Goal: Task Accomplishment & Management: Manage account settings

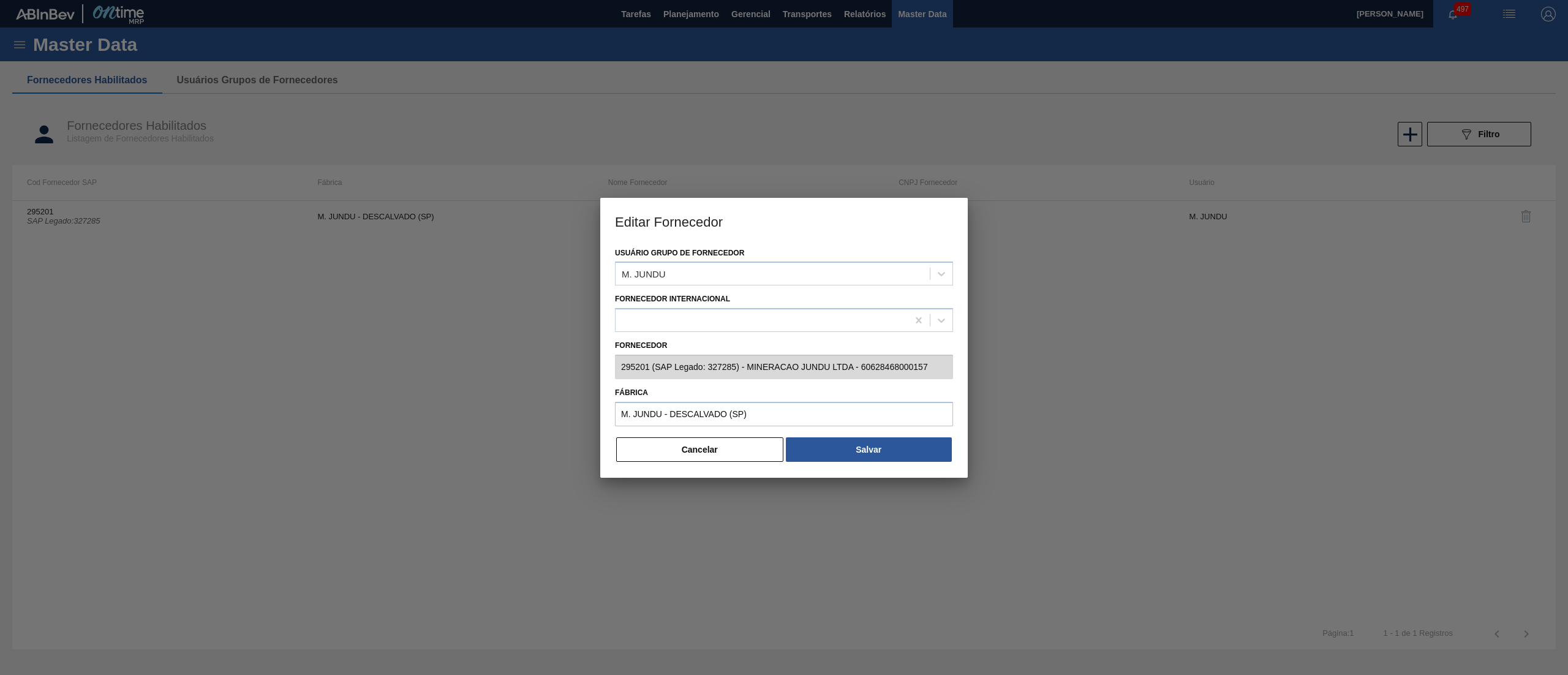
click at [682, 451] on button "Cancelar" at bounding box center [700, 450] width 167 height 24
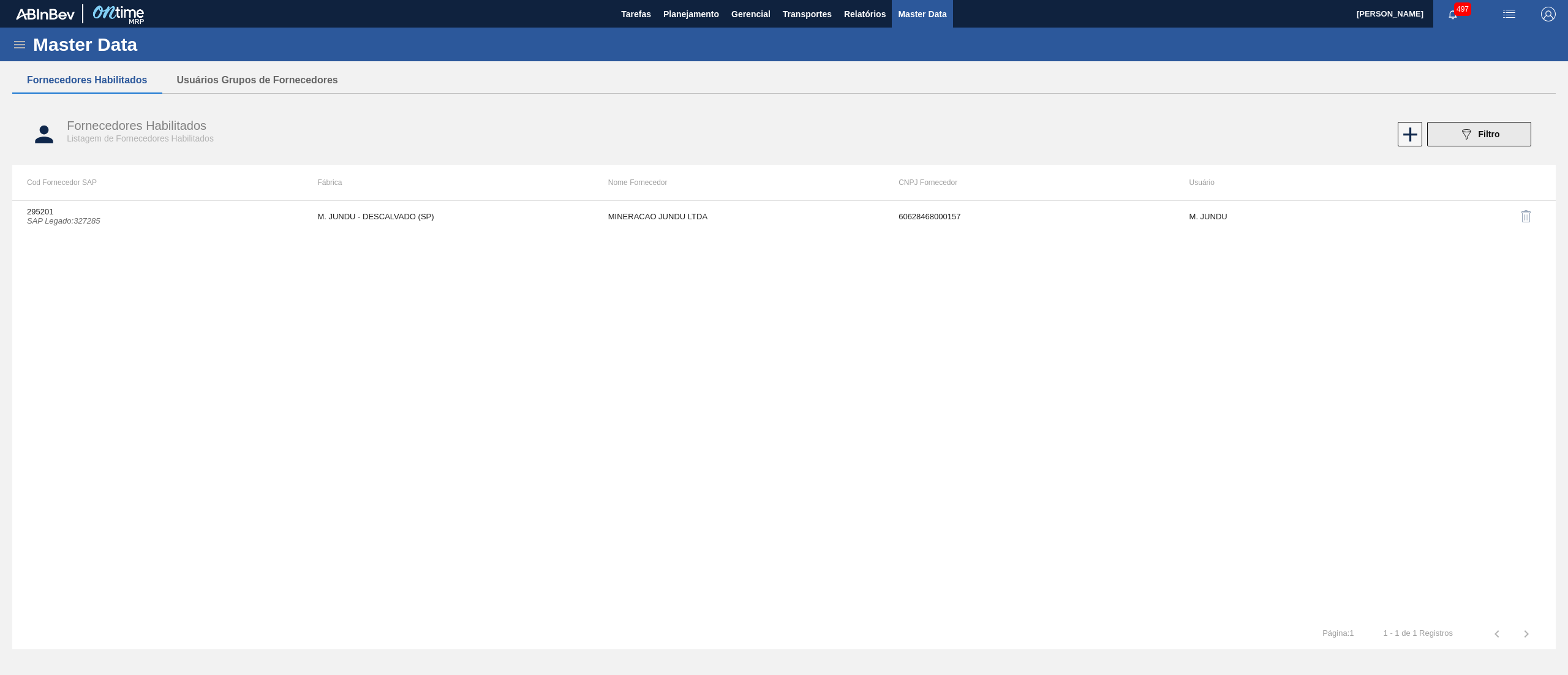
click at [1483, 144] on button "089F7B8B-B2A5-4AFE-B5C0-19BA573D28AC Filtro" at bounding box center [1479, 134] width 104 height 24
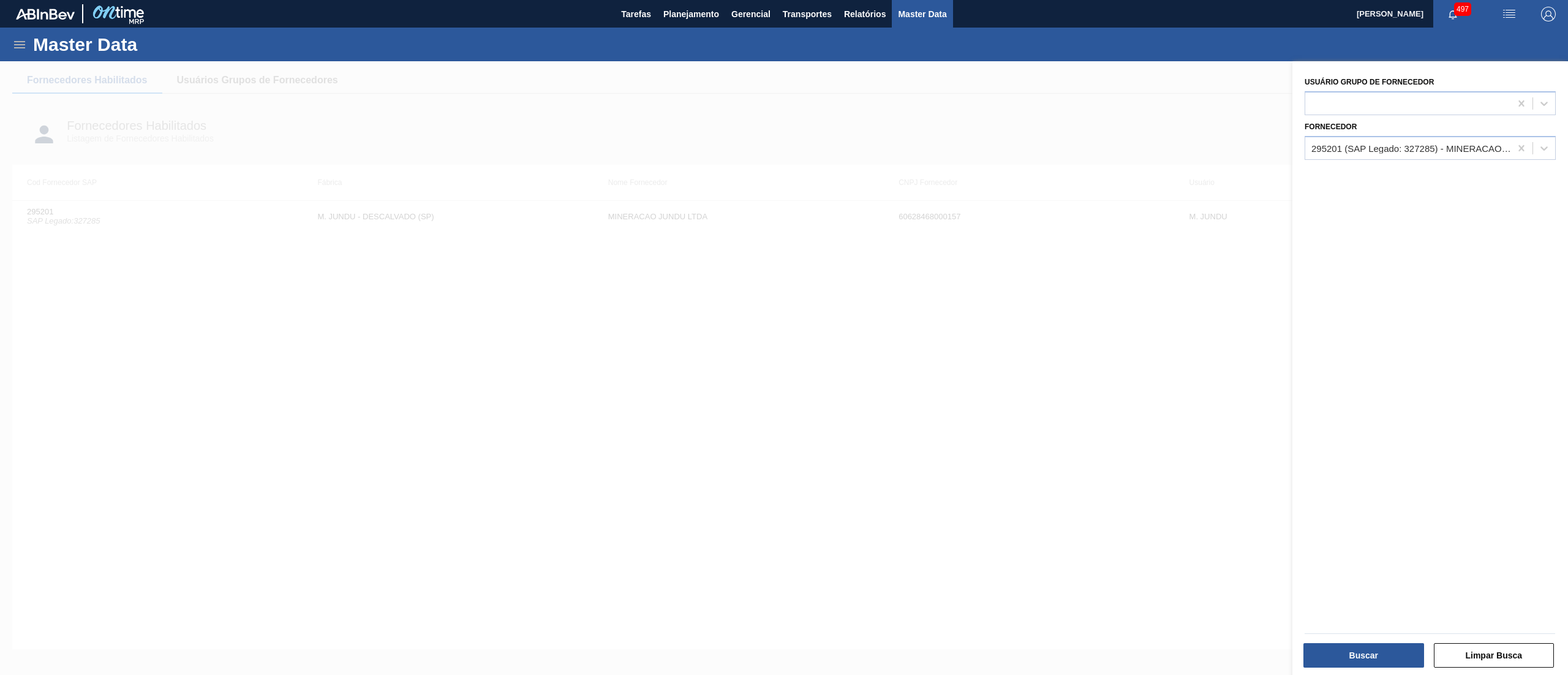
click at [744, 261] on div at bounding box center [784, 398] width 1568 height 675
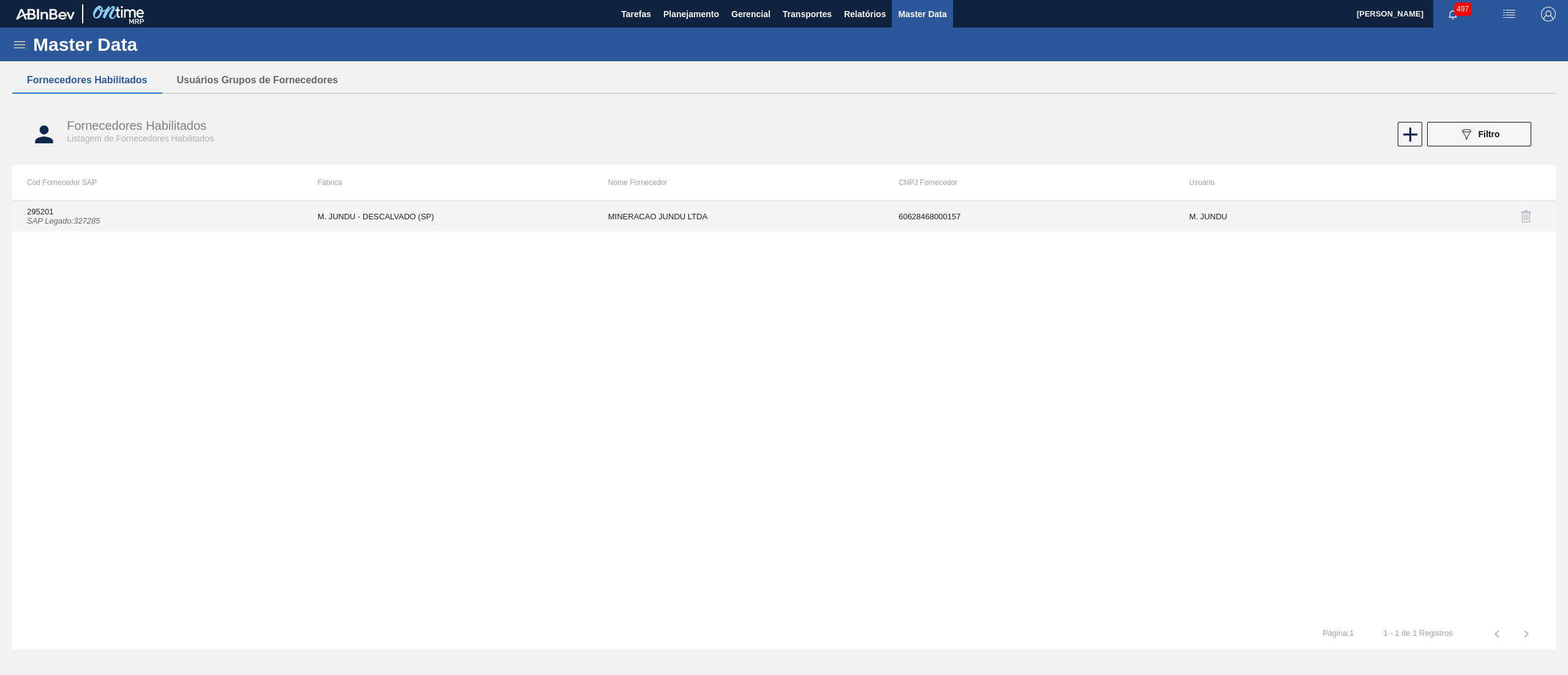
click at [621, 212] on td "MINERACAO JUNDU LTDA" at bounding box center [739, 216] width 291 height 31
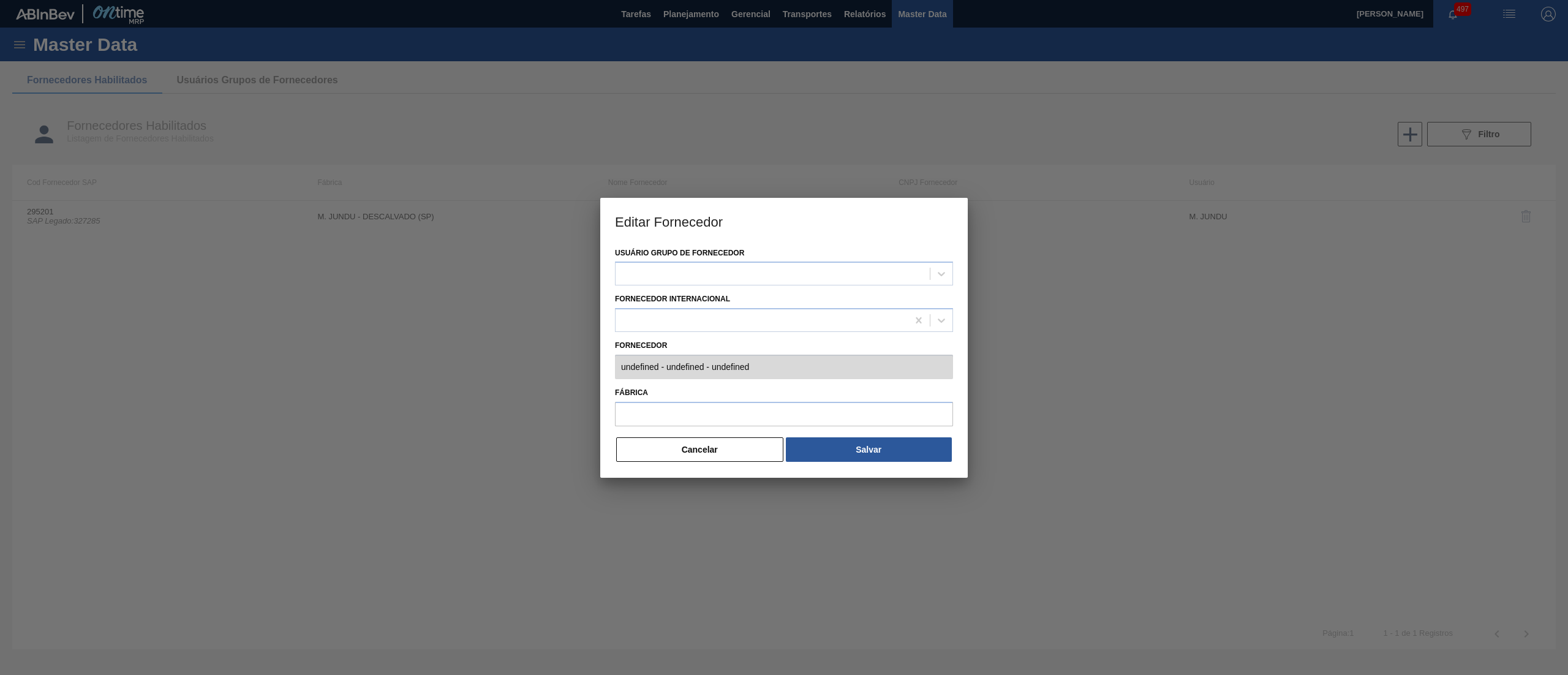
type input "295201 (SAP Legado: 327285) - MINERACAO JUNDU LTDA - 60628468000157"
type input "M. JUNDU - DESCALVADO (SP)"
click at [708, 460] on button "Cancelar" at bounding box center [700, 450] width 167 height 24
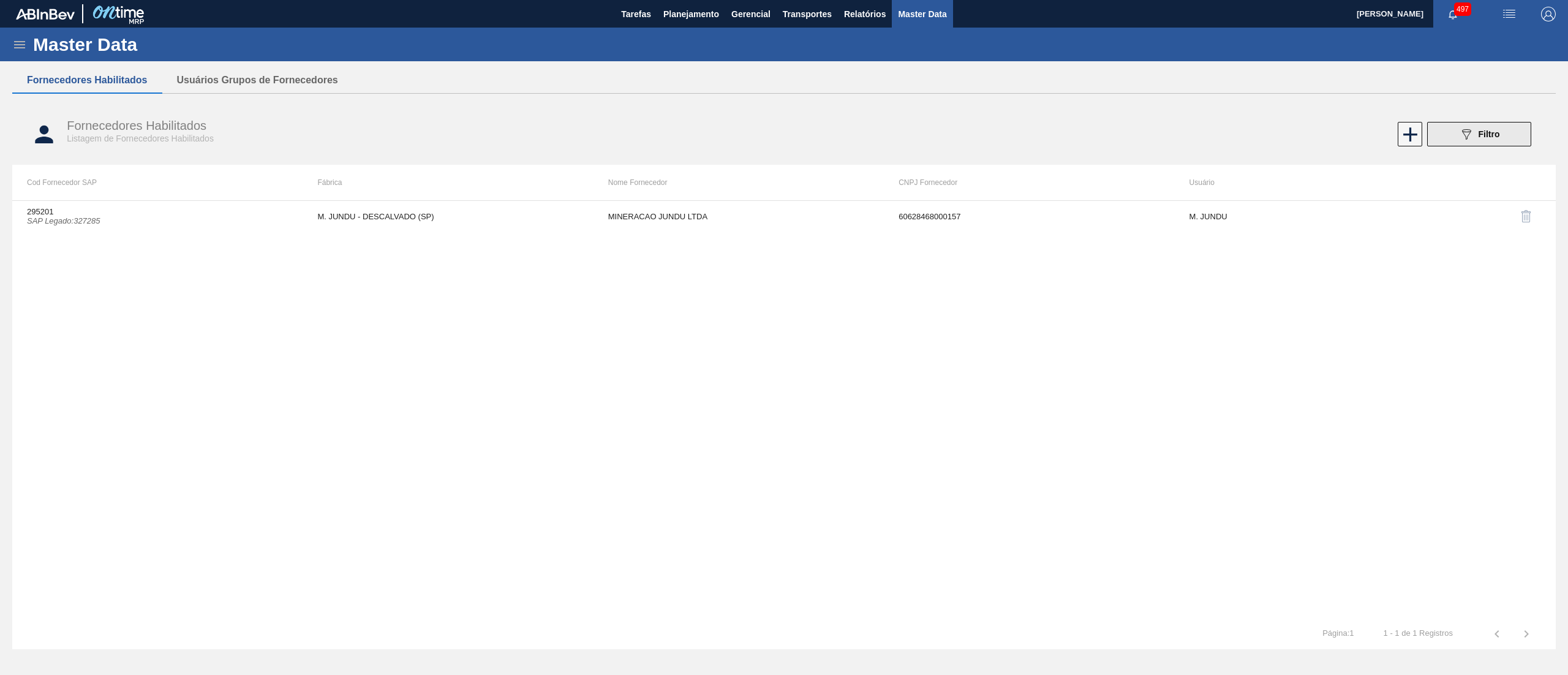
click at [1450, 127] on button "089F7B8B-B2A5-4AFE-B5C0-19BA573D28AC Filtro" at bounding box center [1479, 134] width 104 height 24
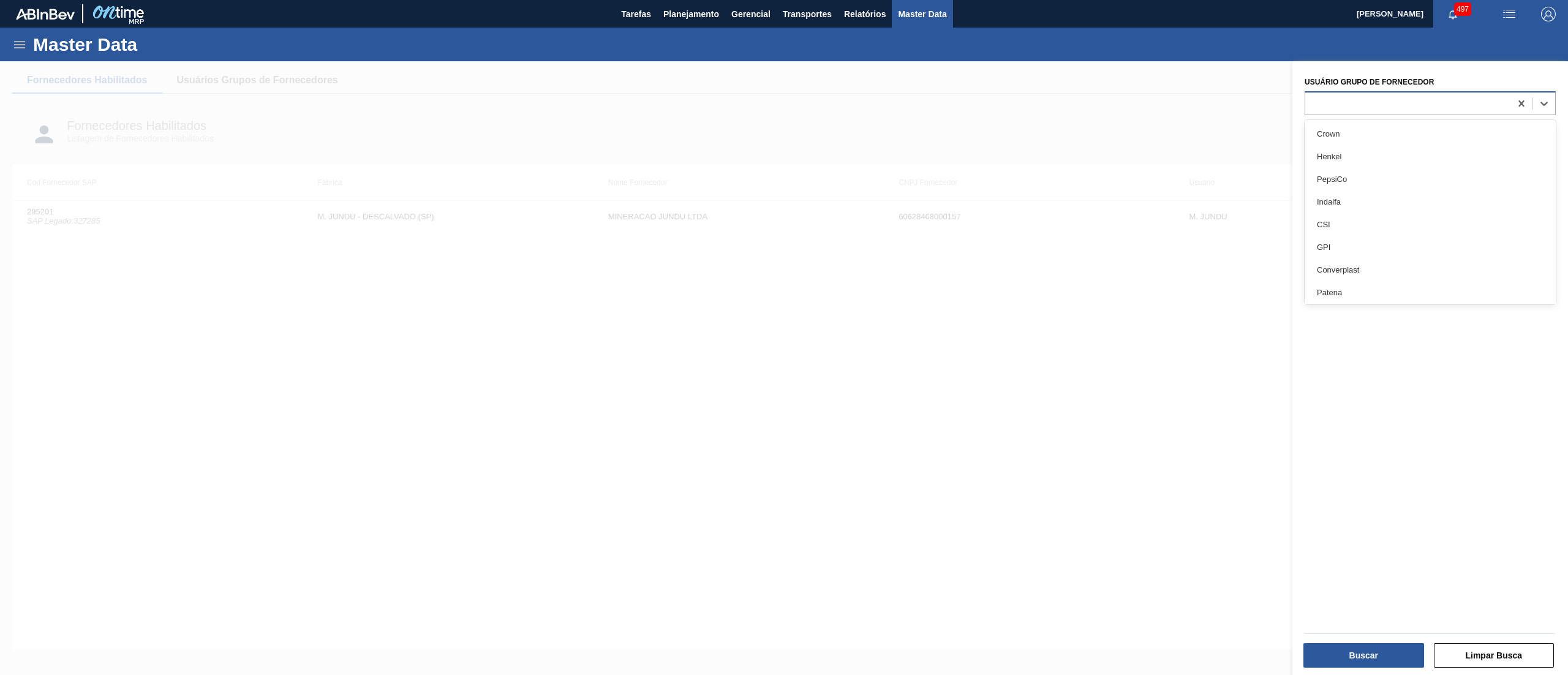
click at [1348, 109] on div at bounding box center [1407, 104] width 205 height 18
type Fornecedor "jundu"
click at [1341, 122] on div "M. JUNDU" at bounding box center [1430, 134] width 251 height 23
click at [1341, 122] on label "Fornecedor" at bounding box center [1330, 127] width 52 height 9
click at [1313, 143] on input "Fornecedor" at bounding box center [1312, 148] width 2 height 11
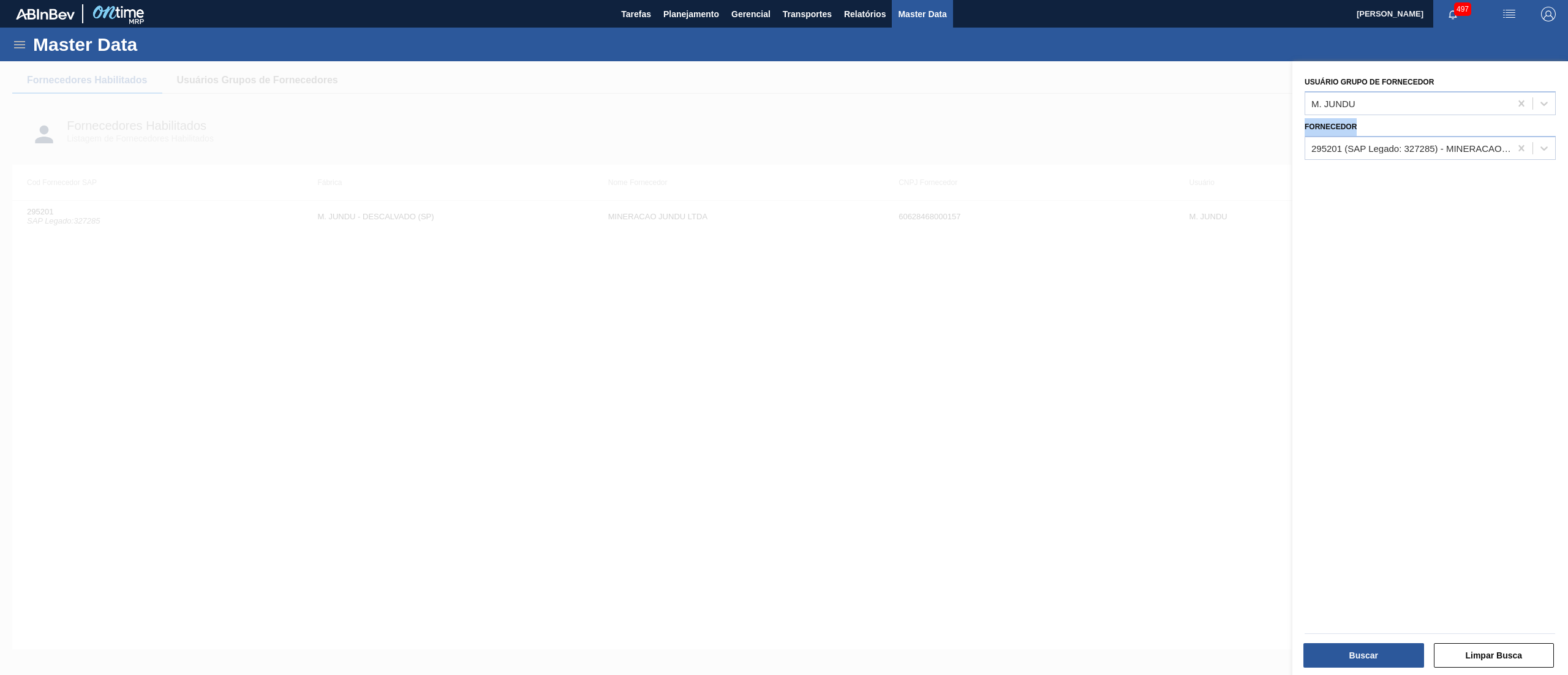
click at [1341, 122] on label "Fornecedor" at bounding box center [1330, 127] width 52 height 9
click at [1313, 143] on input "Fornecedor" at bounding box center [1312, 148] width 2 height 11
click at [1517, 149] on icon at bounding box center [1521, 148] width 12 height 12
click at [1365, 660] on button "Buscar" at bounding box center [1364, 655] width 121 height 24
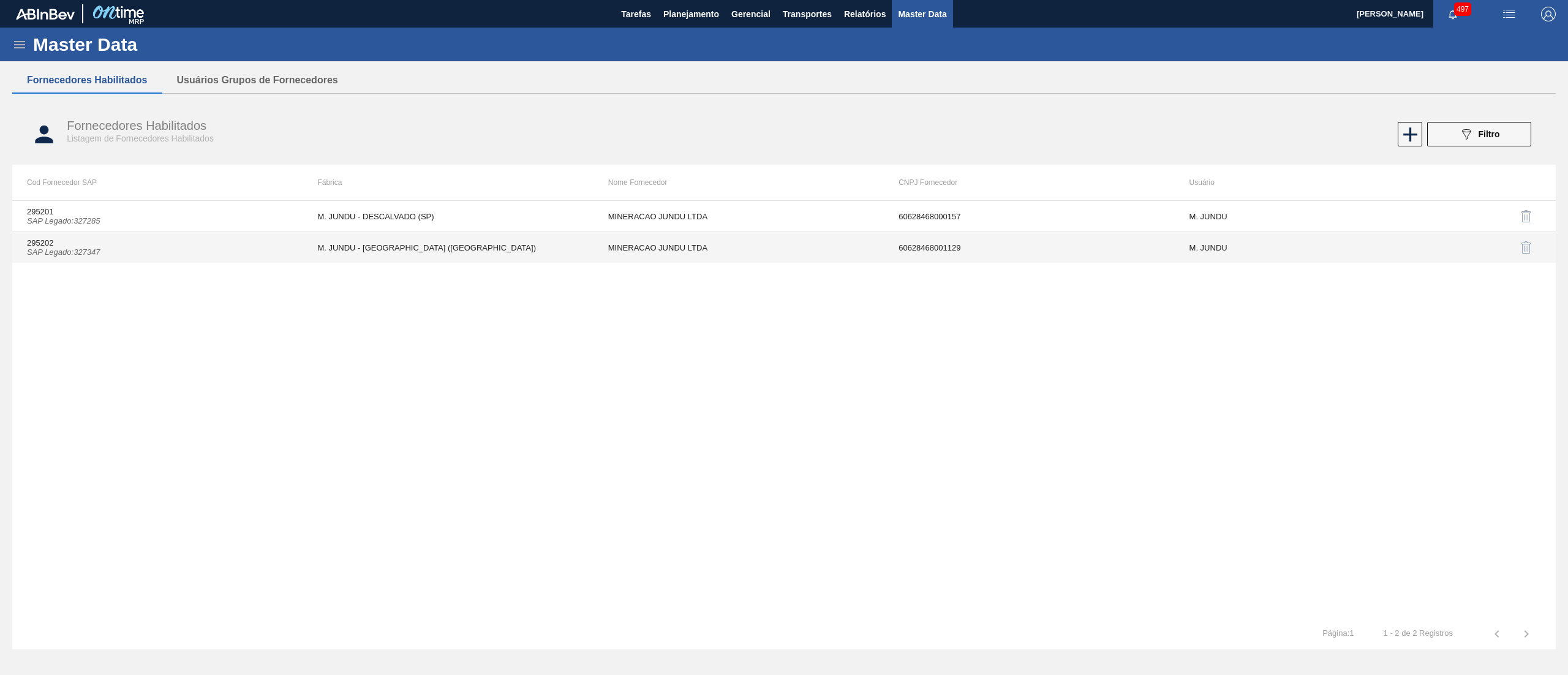
click at [87, 255] on icon "SAP Legado : 327347" at bounding box center [64, 251] width 73 height 9
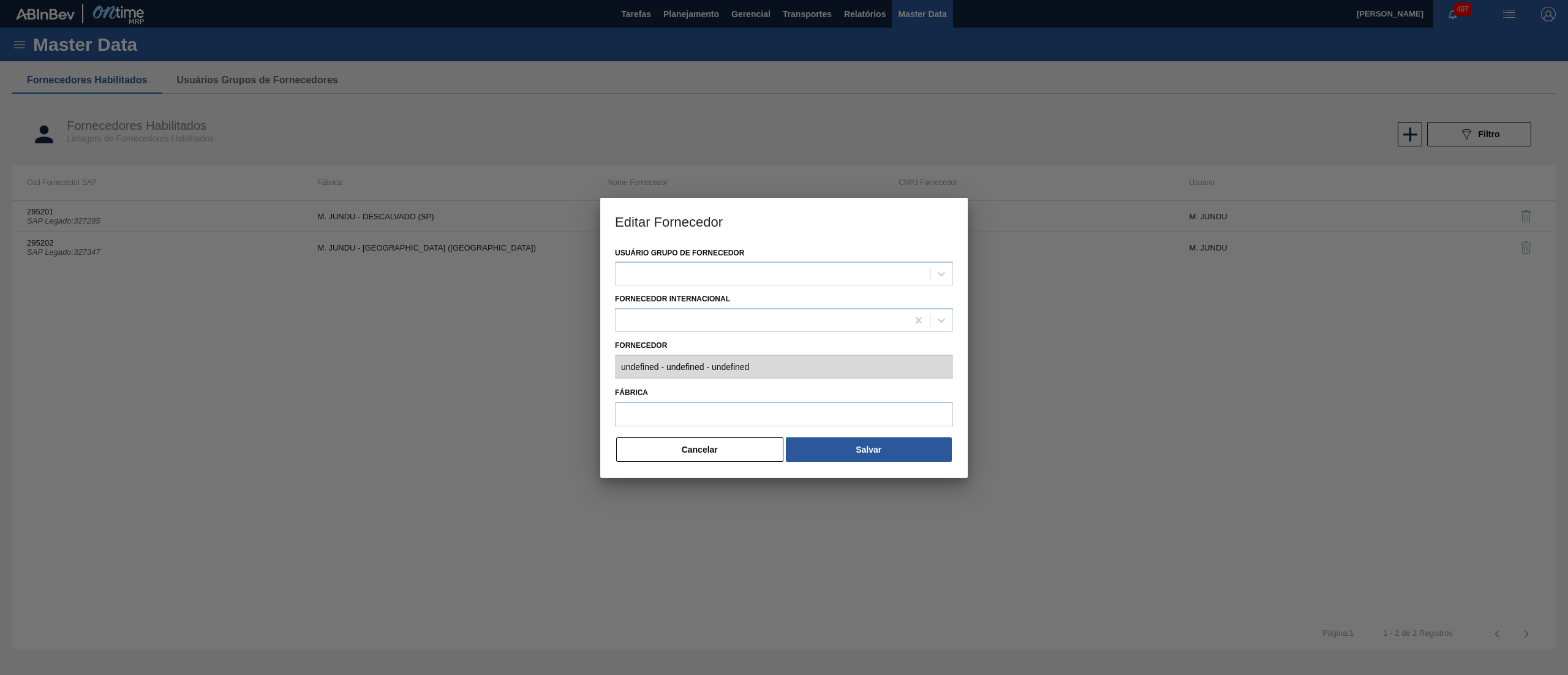
type input "295202 (SAP Legado: 327347) - MINERACAO JUNDU LTDA - 60628468001129"
type input "M. JUNDU - [GEOGRAPHIC_DATA] ([GEOGRAPHIC_DATA])"
click at [87, 255] on div at bounding box center [784, 337] width 1568 height 675
click at [1314, 113] on div at bounding box center [784, 337] width 1568 height 675
click at [704, 457] on button "Cancelar" at bounding box center [700, 450] width 167 height 24
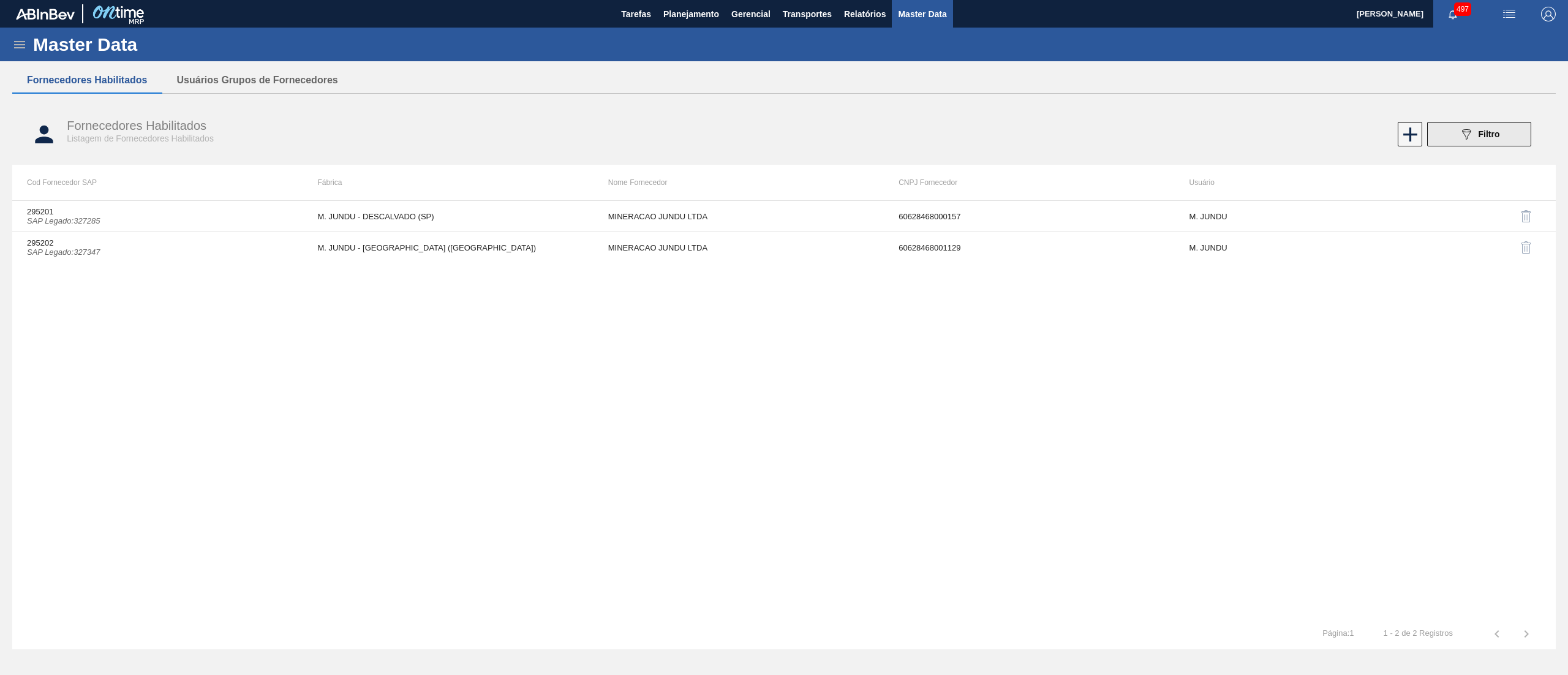
click at [1465, 136] on icon "089F7B8B-B2A5-4AFE-B5C0-19BA573D28AC" at bounding box center [1466, 134] width 15 height 15
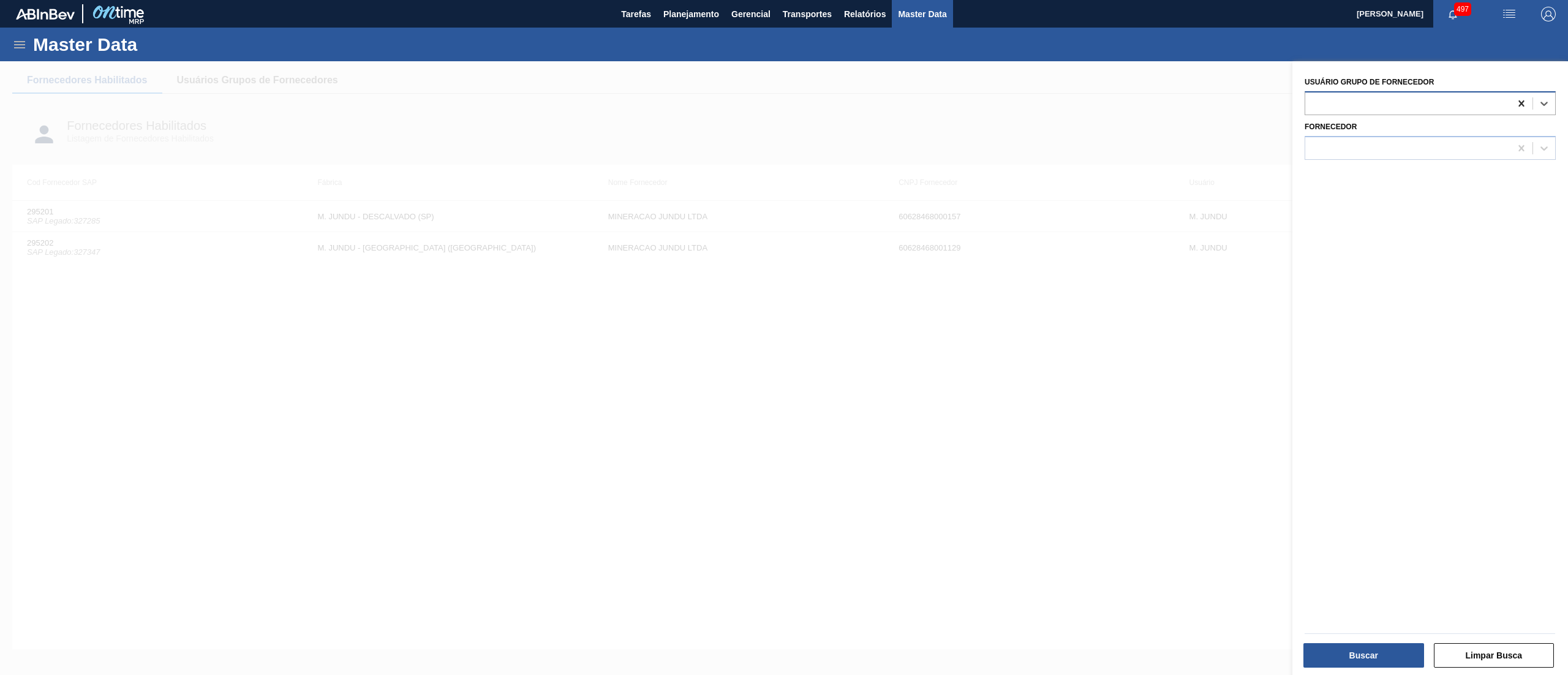
click at [1524, 102] on icon at bounding box center [1521, 103] width 12 height 12
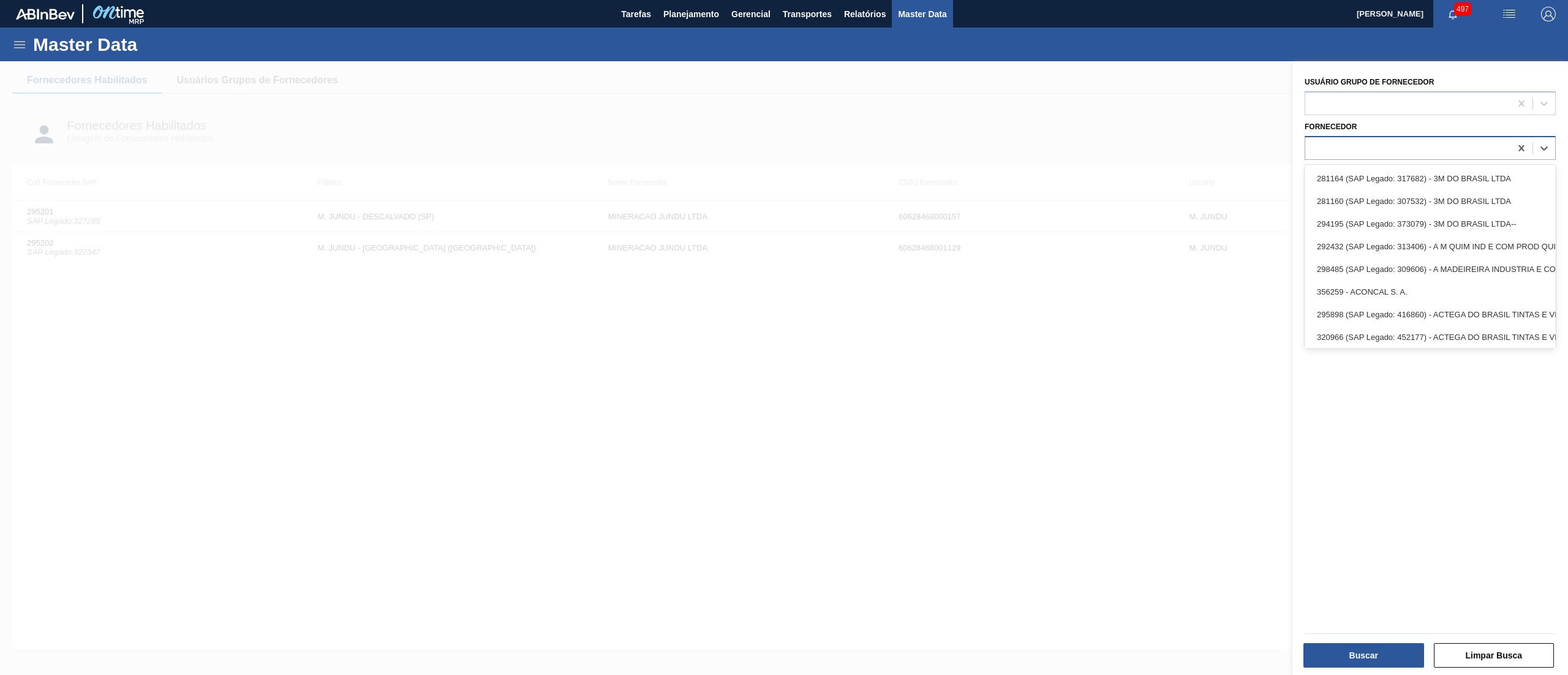
click at [1448, 152] on div at bounding box center [1407, 148] width 205 height 18
paste input "267986"
type input "267986"
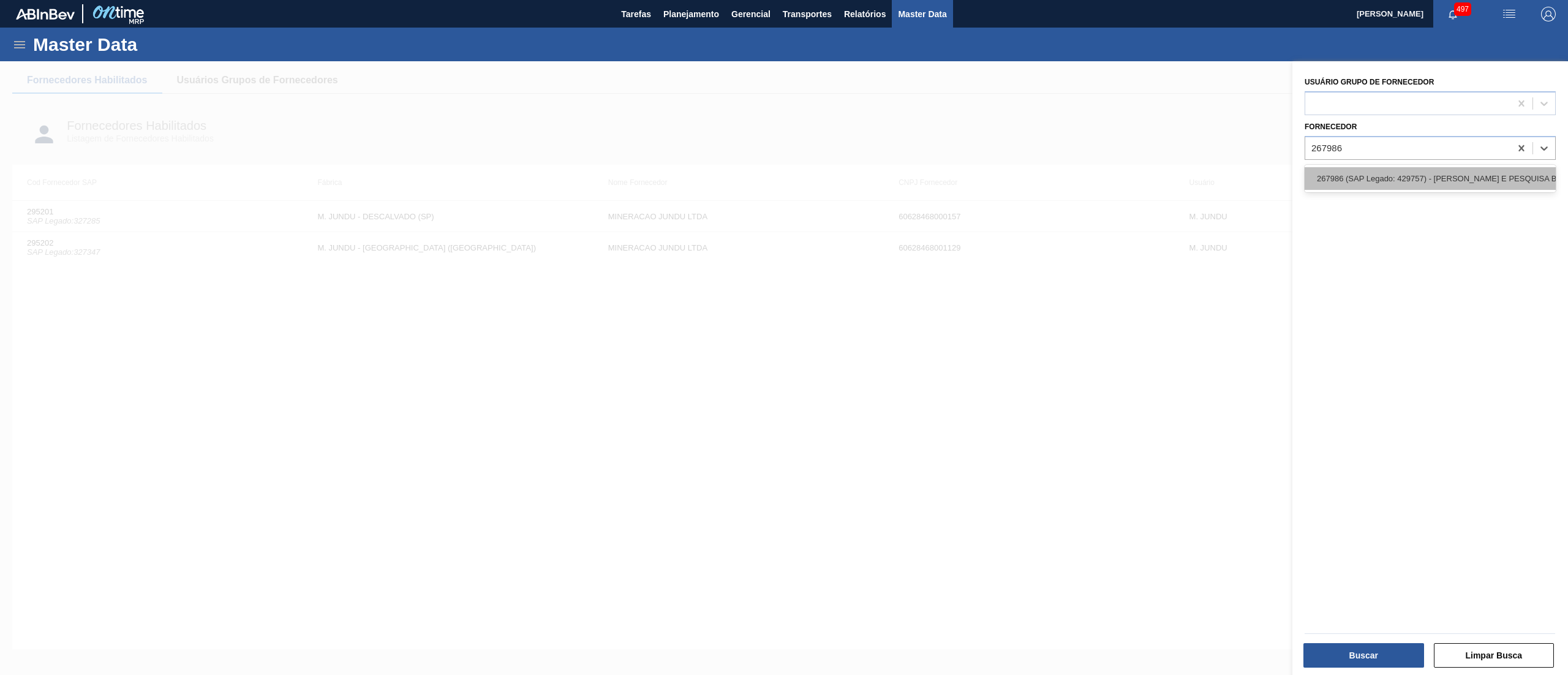
click at [1432, 188] on div "267986 (SAP Legado: 429757) - [PERSON_NAME] E PESQUISA BRASILEIRA" at bounding box center [1430, 179] width 251 height 23
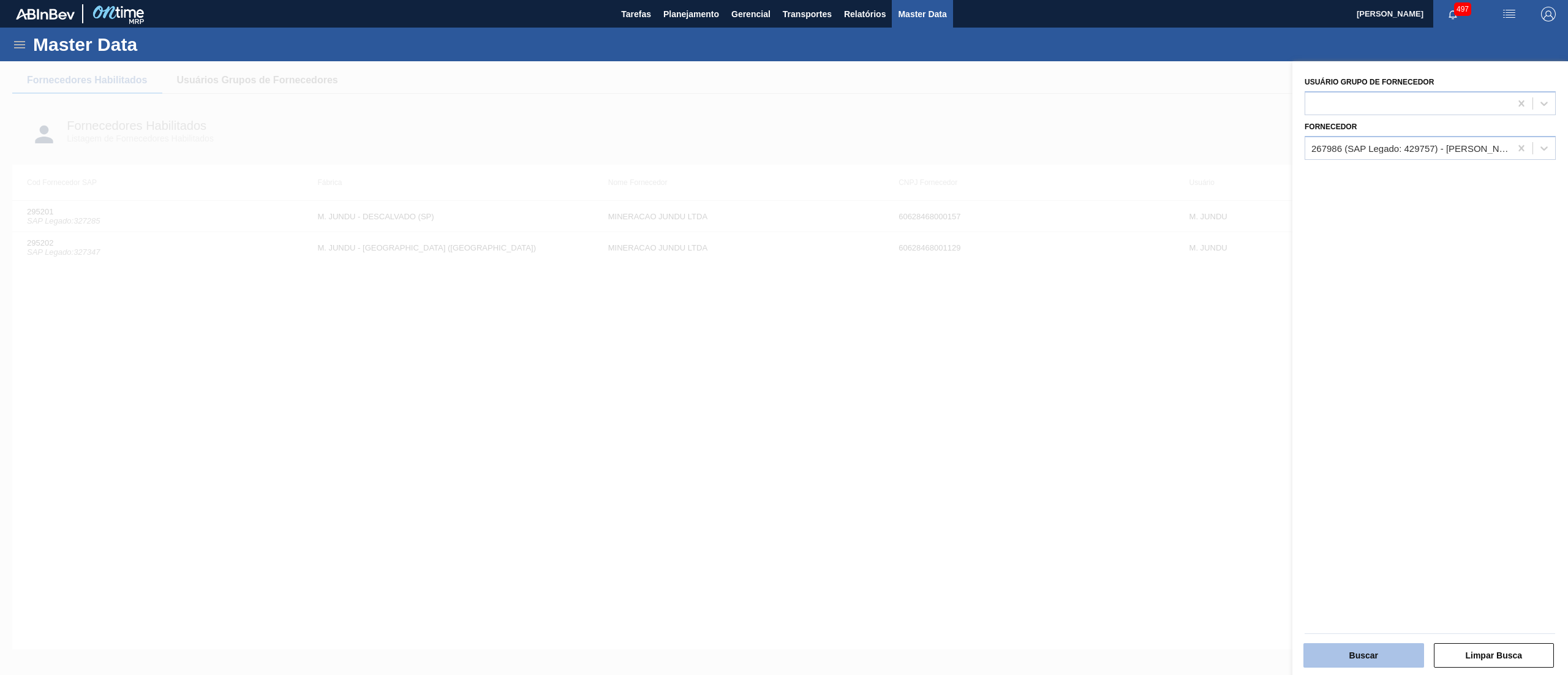
click at [1330, 651] on button "Buscar" at bounding box center [1364, 655] width 121 height 24
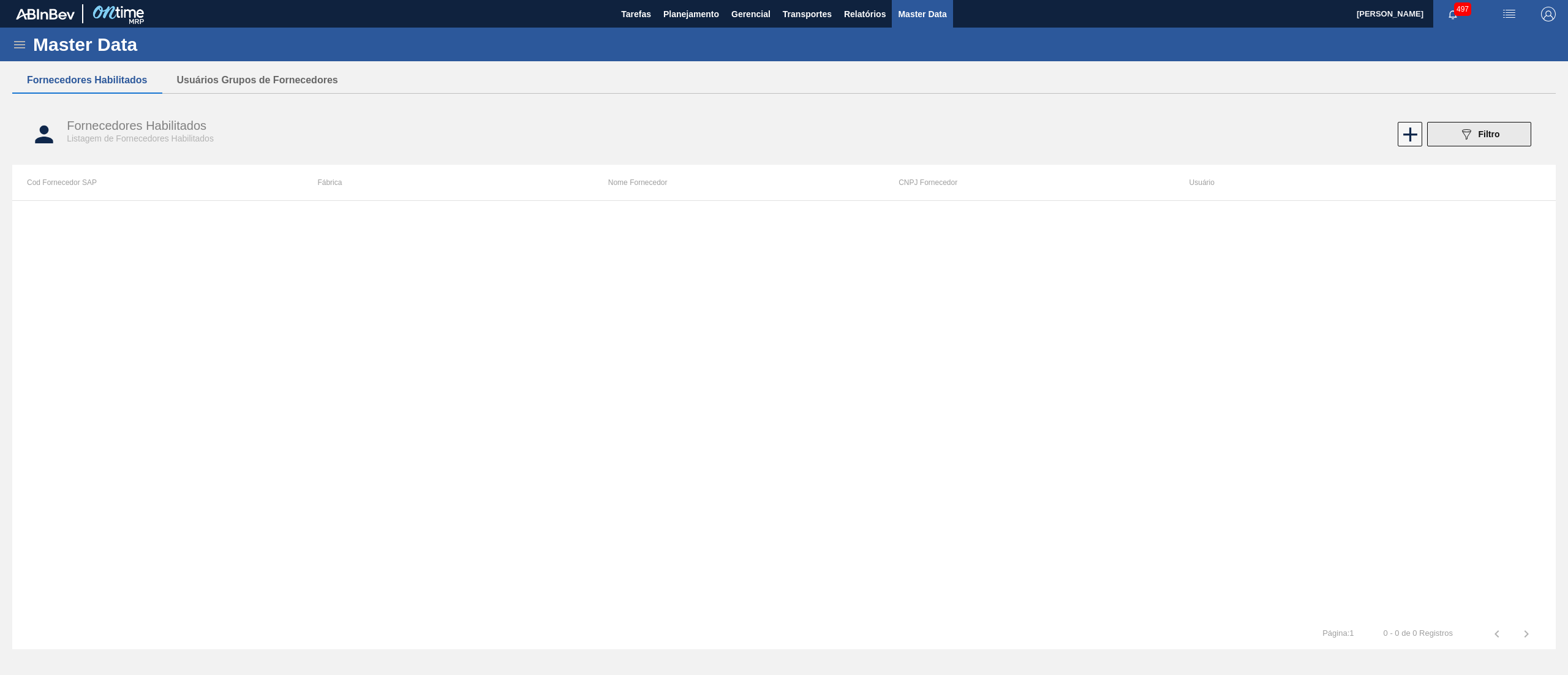
click at [1476, 144] on button "089F7B8B-B2A5-4AFE-B5C0-19BA573D28AC Filtro" at bounding box center [1479, 134] width 104 height 24
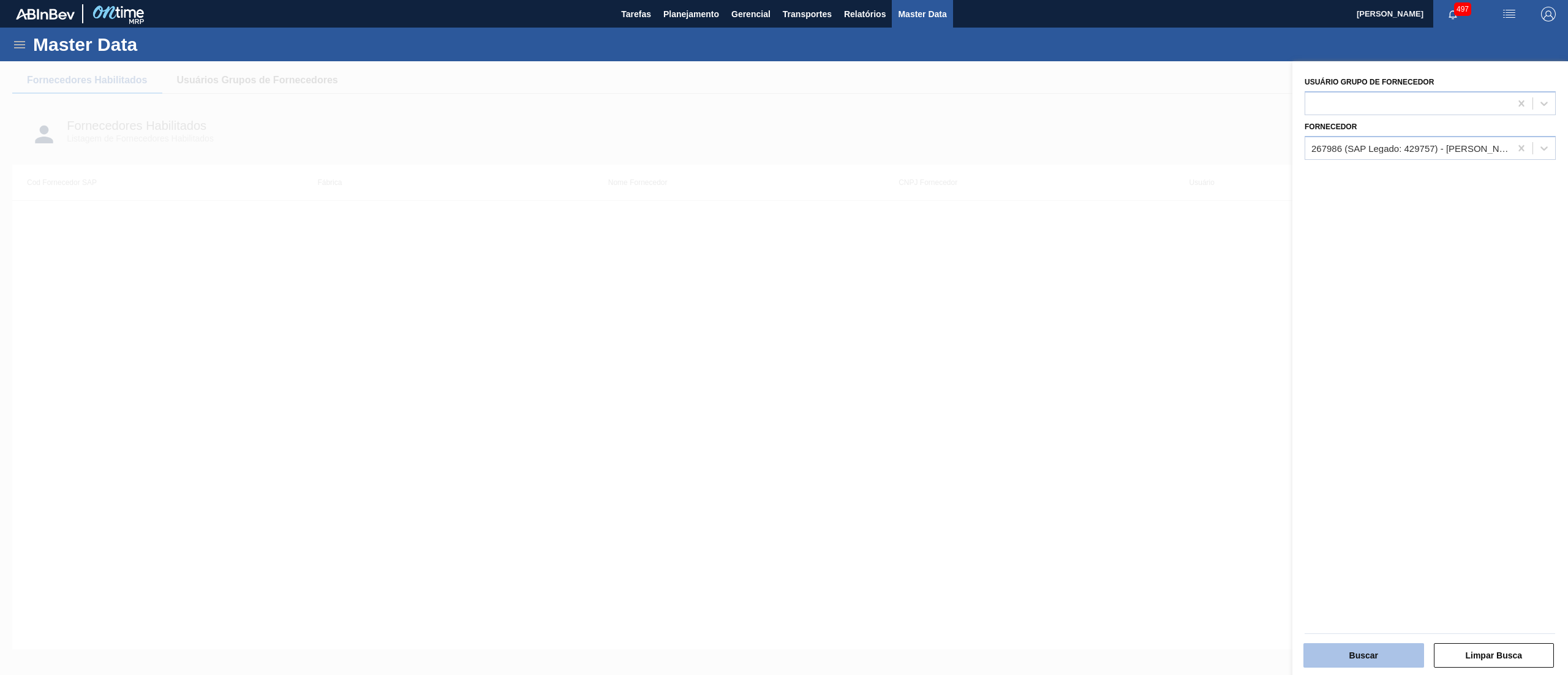
click at [1394, 660] on button "Buscar" at bounding box center [1364, 655] width 121 height 24
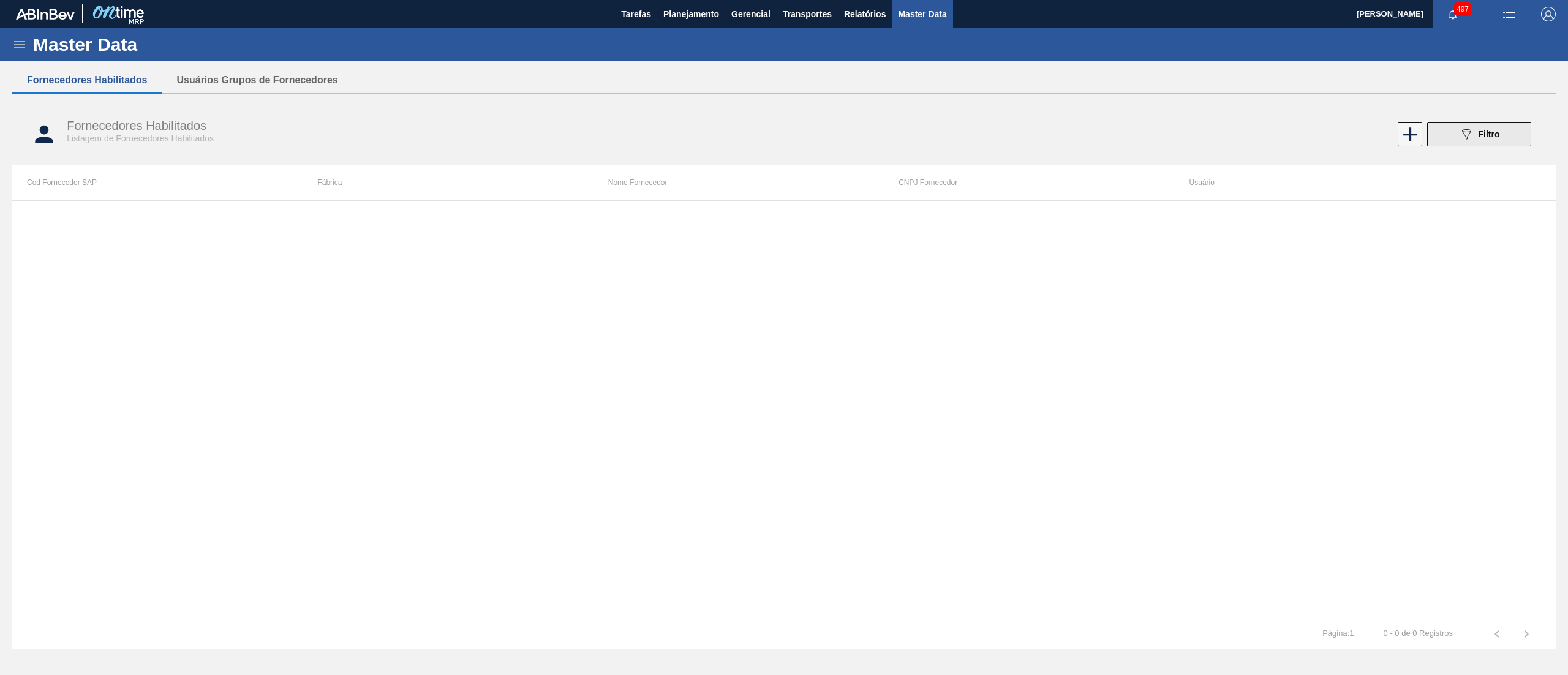
click at [1468, 129] on icon "089F7B8B-B2A5-4AFE-B5C0-19BA573D28AC" at bounding box center [1466, 134] width 15 height 15
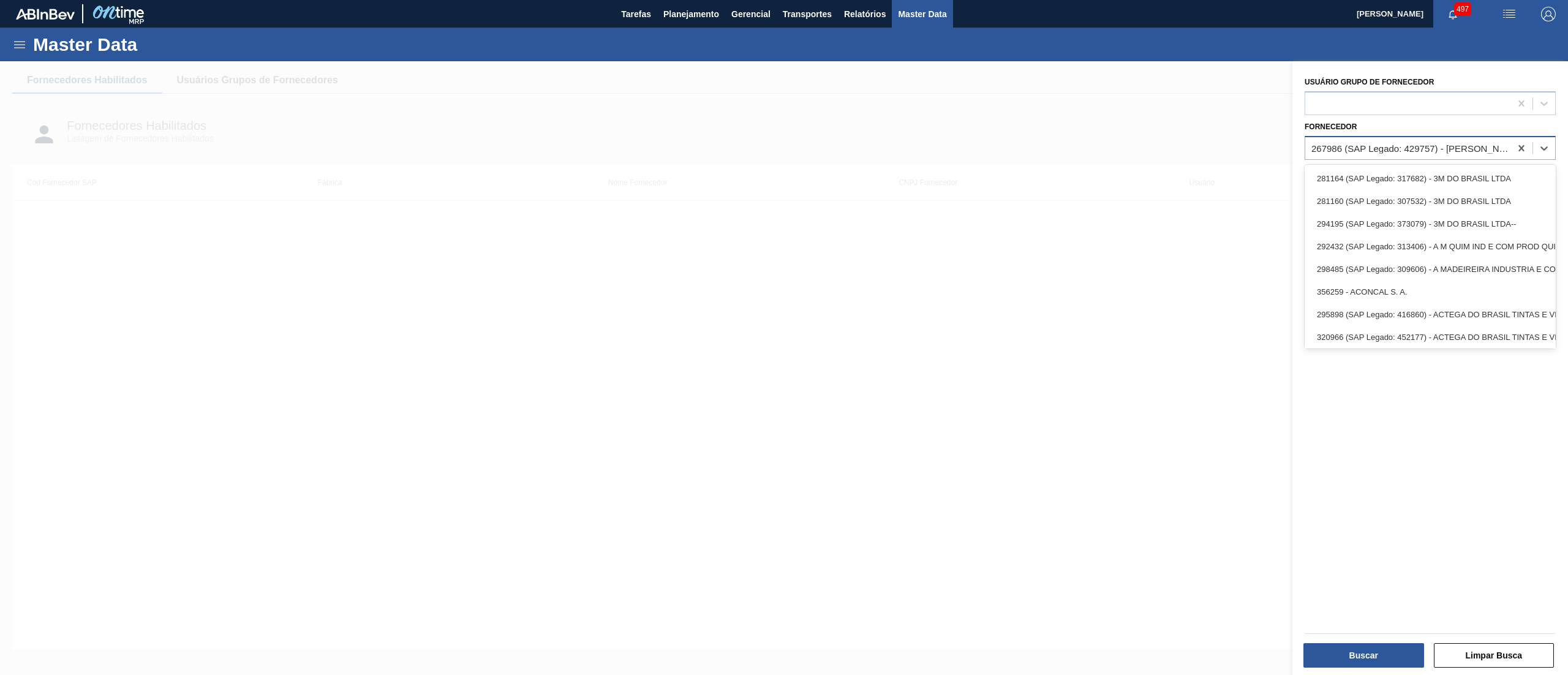
click at [1463, 151] on div "267986 (SAP Legado: 429757) - [PERSON_NAME] E PESQUISA BRASILEIRA" at bounding box center [1410, 148] width 200 height 11
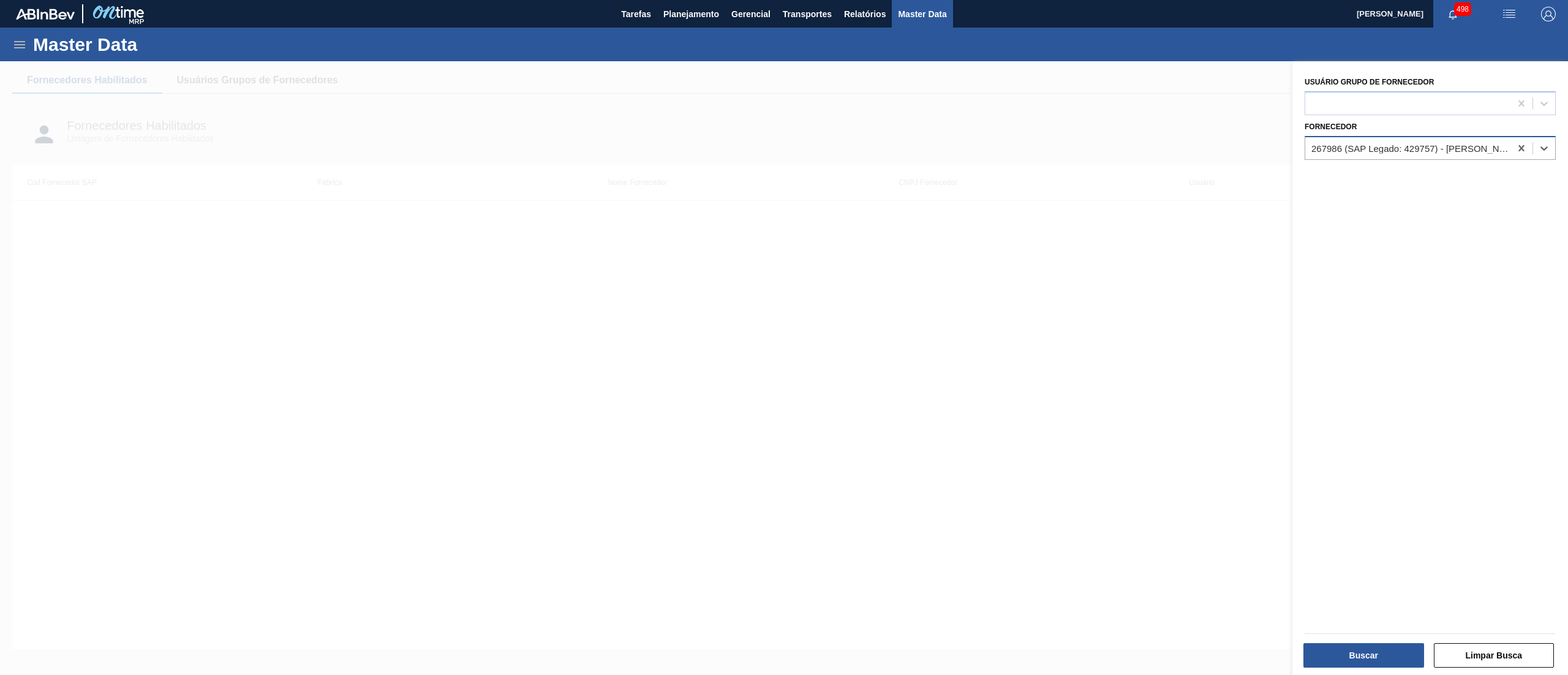
click at [1392, 156] on div "267986 (SAP Legado: 429757) - [PERSON_NAME] E PESQUISA BRASILEIRA" at bounding box center [1430, 148] width 251 height 24
click at [1518, 149] on icon at bounding box center [1521, 148] width 6 height 7
paste input "295144"
type input "295144"
paste input "295144"
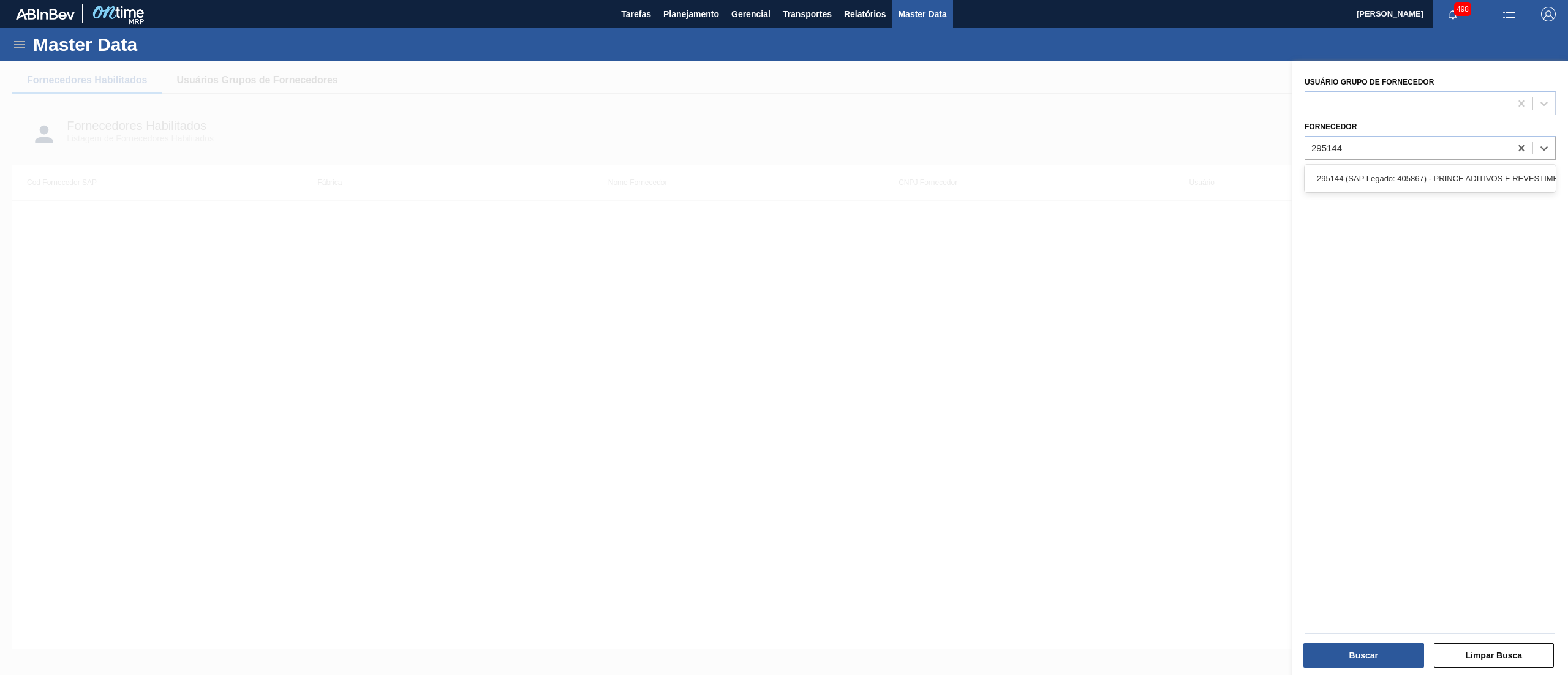
type input "295144"
paste input "295144"
type input "295144"
click at [1356, 178] on div "295144 (SAP Legado: 405867) - PRINCE ADITIVOS E REVESTIMENTOS" at bounding box center [1430, 179] width 251 height 23
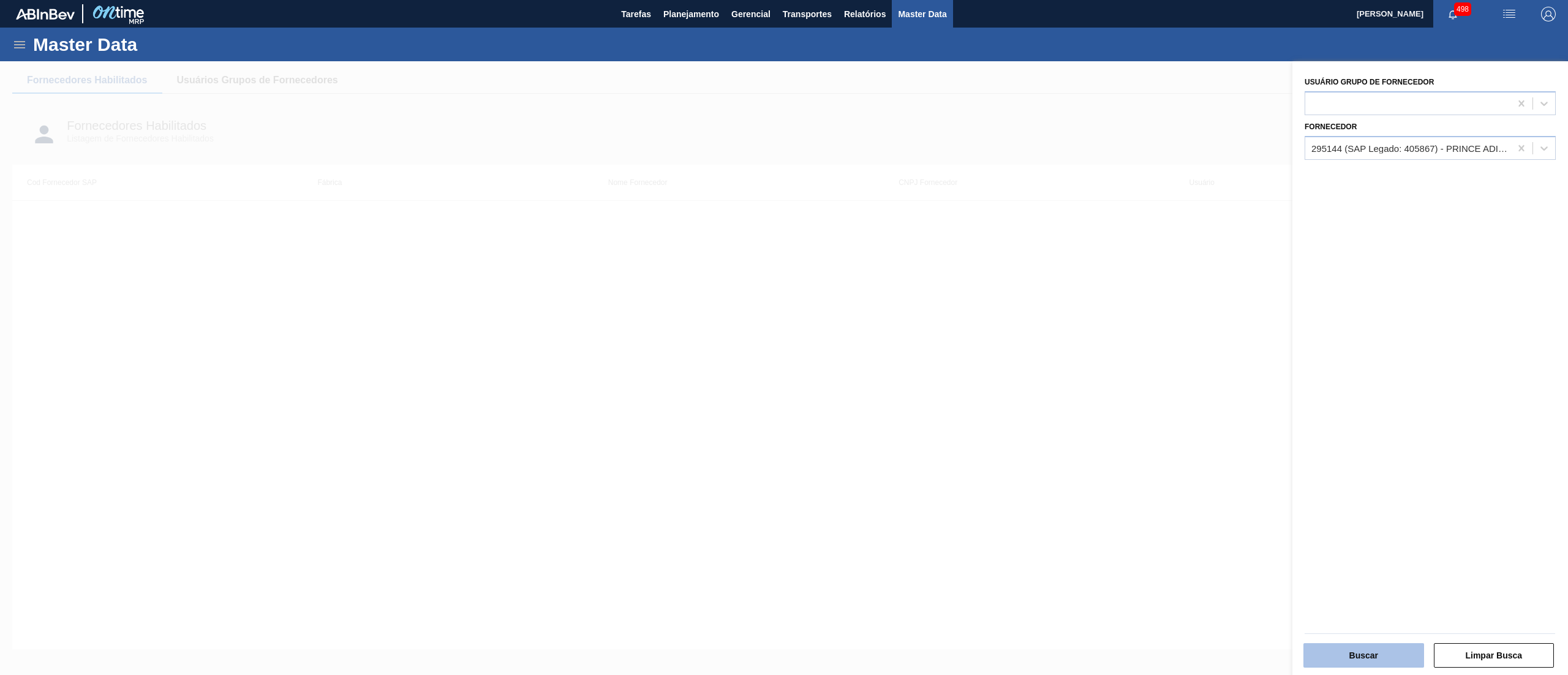
click at [1343, 654] on button "Buscar" at bounding box center [1364, 655] width 121 height 24
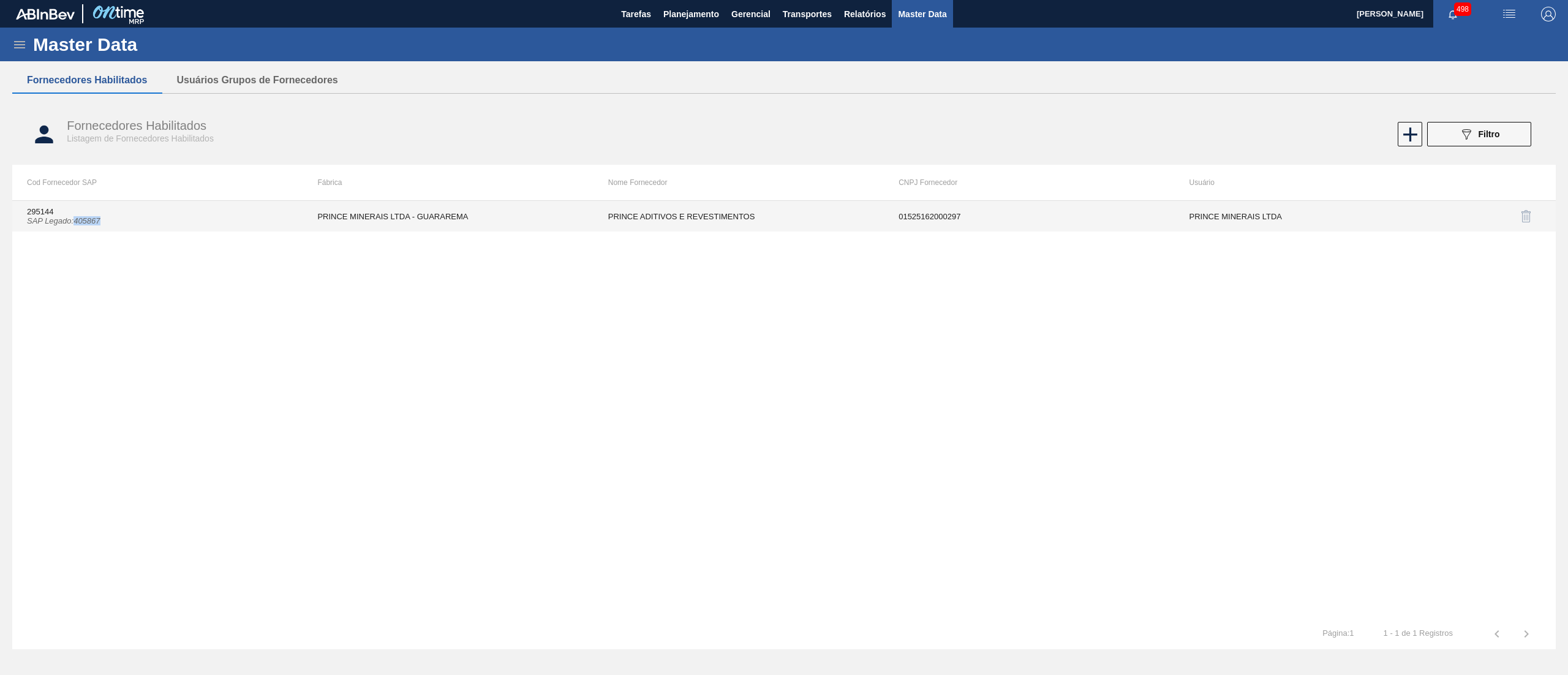
drag, startPoint x: 111, startPoint y: 220, endPoint x: 73, endPoint y: 229, distance: 39.1
click at [73, 229] on td "295144 SAP Legado : 405867" at bounding box center [158, 216] width 291 height 31
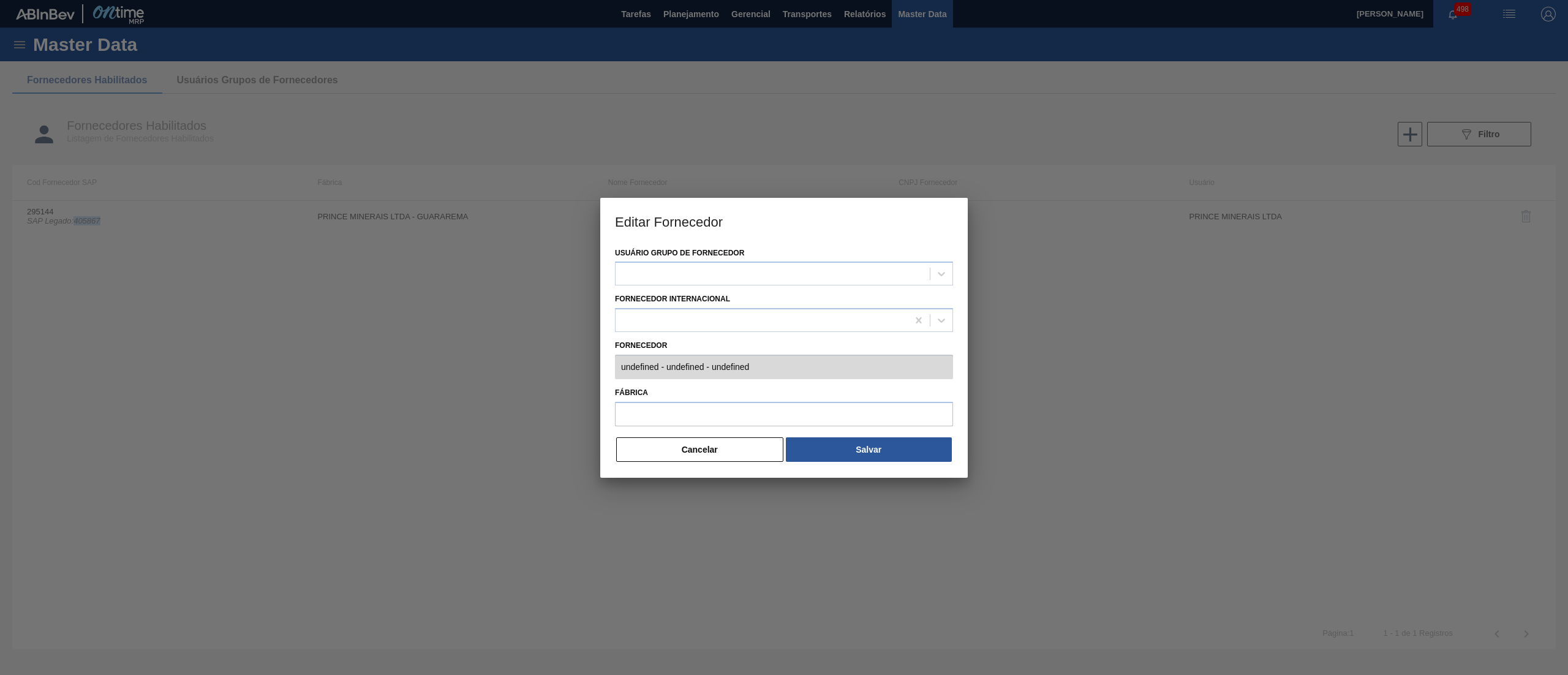
type input "295144 (SAP Legado: 405867) - PRINCE ADITIVOS E REVESTIMENTOS - 01525162000297"
type input "PRINCE MINERAIS LTDA - GUARAREMA"
click at [1018, 305] on div at bounding box center [784, 337] width 1568 height 675
click at [701, 455] on button "Cancelar" at bounding box center [700, 450] width 167 height 24
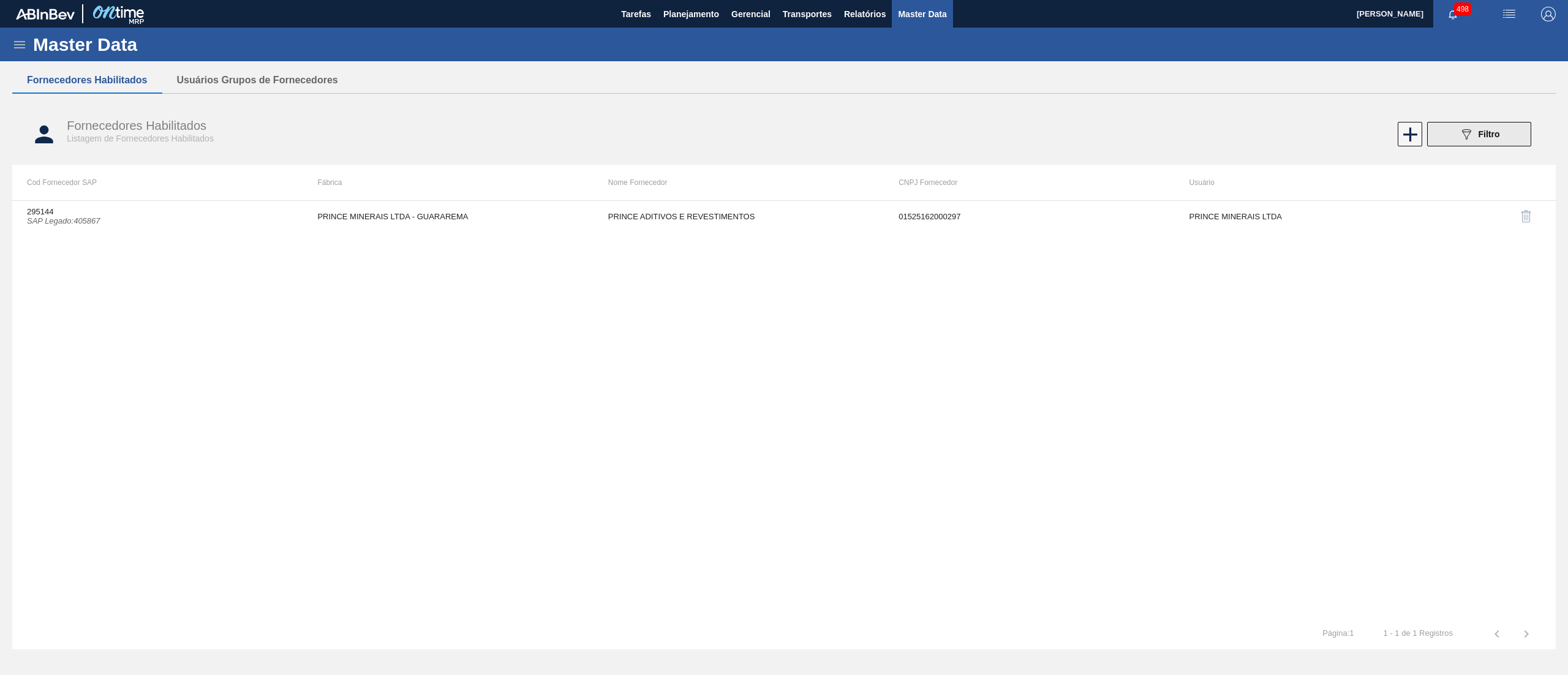
click at [1500, 141] on button "089F7B8B-B2A5-4AFE-B5C0-19BA573D28AC Filtro" at bounding box center [1479, 134] width 104 height 24
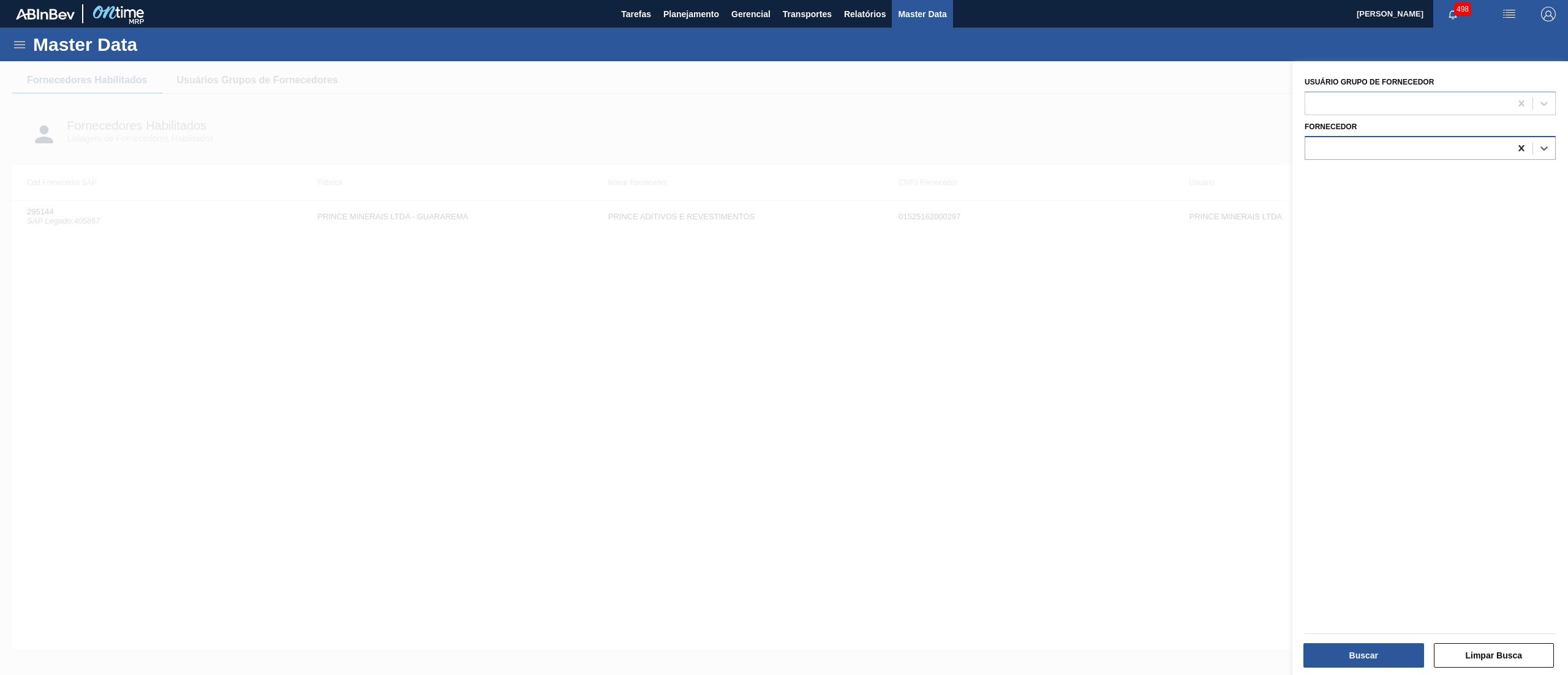
click at [1520, 147] on icon at bounding box center [1521, 148] width 6 height 7
paste input "295225"
type input "295225"
click at [1480, 171] on div "295225 (SAP Legado: 390776) - MANUCHAR COMERCIO EXTERIOR LTDA" at bounding box center [1430, 179] width 251 height 23
click at [1353, 646] on button "Buscar" at bounding box center [1364, 655] width 121 height 24
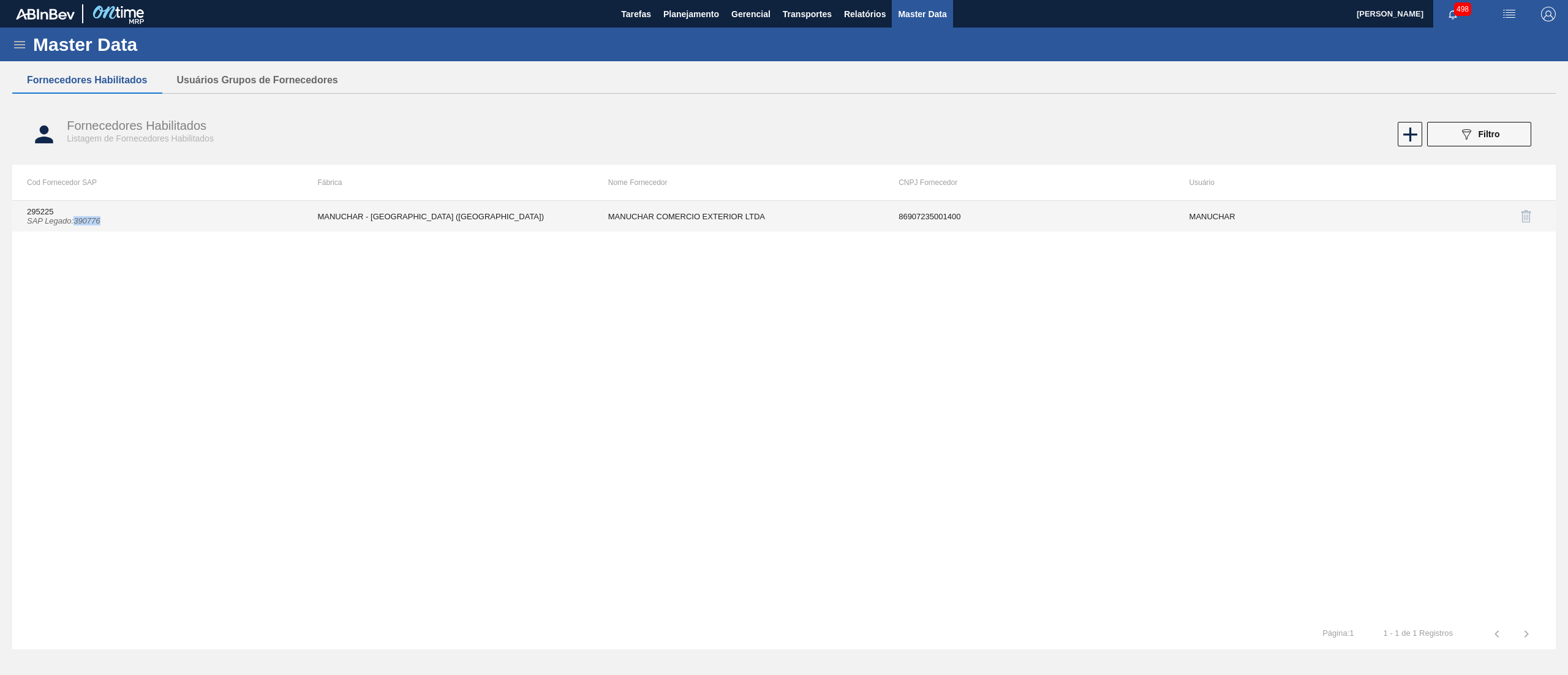
drag, startPoint x: 104, startPoint y: 222, endPoint x: 77, endPoint y: 223, distance: 27.0
click at [77, 223] on td "295225 SAP Legado : 390776" at bounding box center [158, 216] width 291 height 31
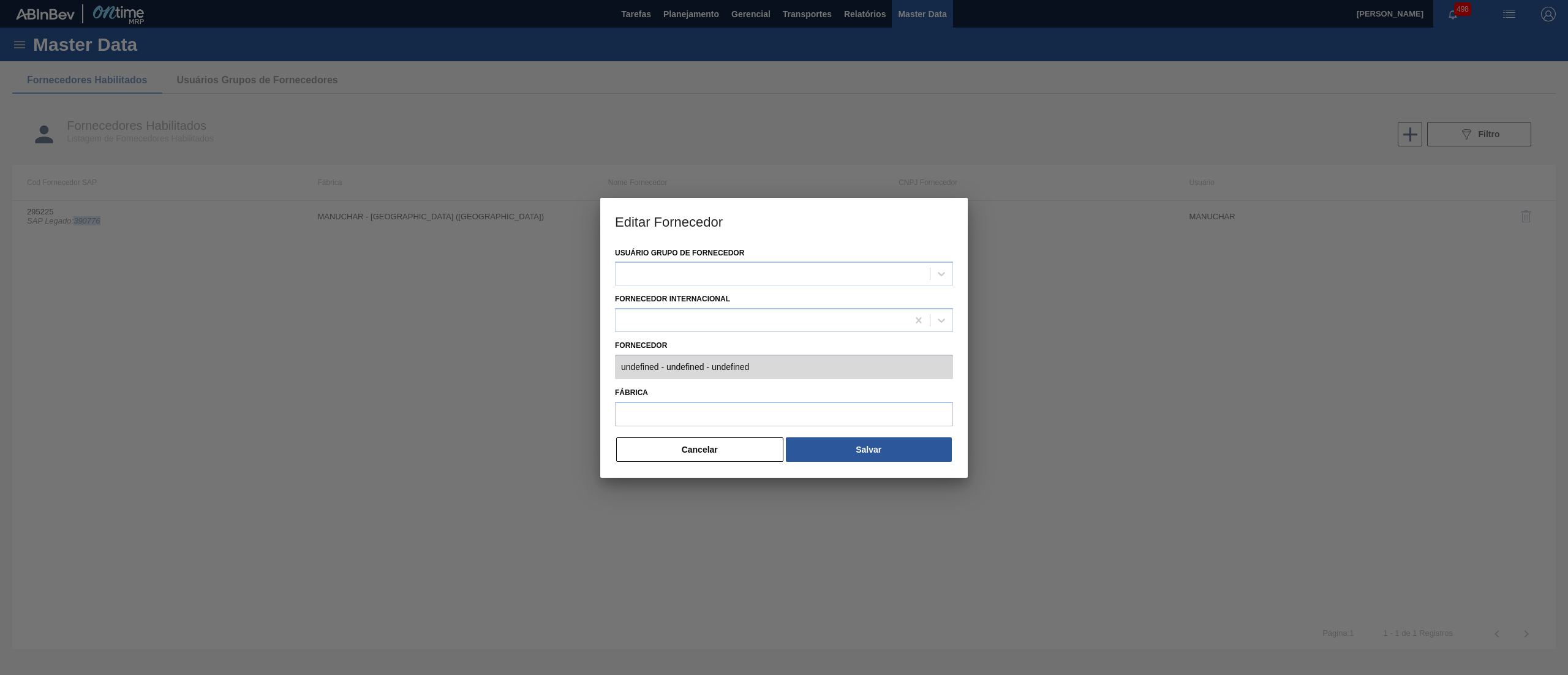
type input "295225 (SAP Legado: 390776) - MANUCHAR COMERCIO EXTERIOR LTDA - 86907235001400"
type input "MANUCHAR - [GEOGRAPHIC_DATA] ([GEOGRAPHIC_DATA])"
copy icon "390776"
click at [713, 450] on button "Cancelar" at bounding box center [700, 450] width 167 height 24
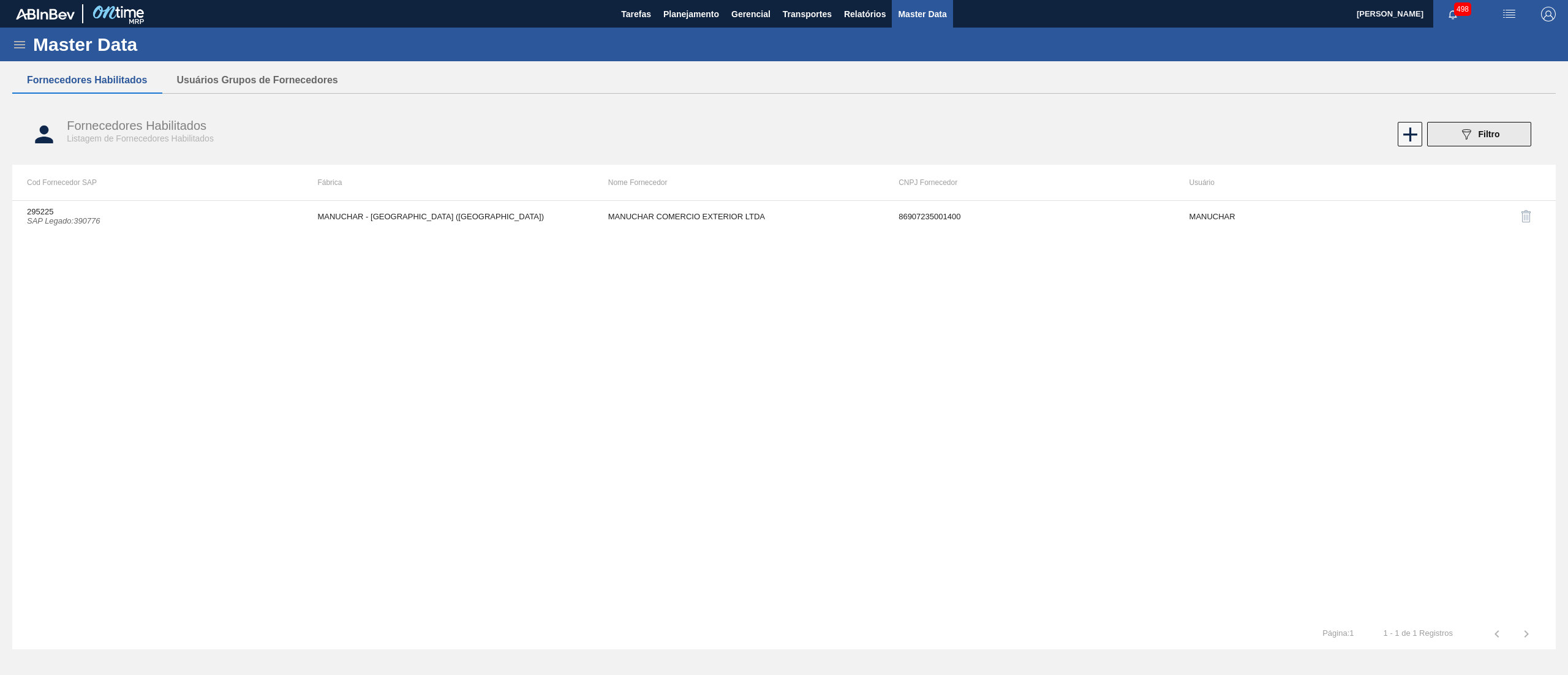
click at [1476, 124] on button "089F7B8B-B2A5-4AFE-B5C0-19BA573D28AC Filtro" at bounding box center [1479, 134] width 104 height 24
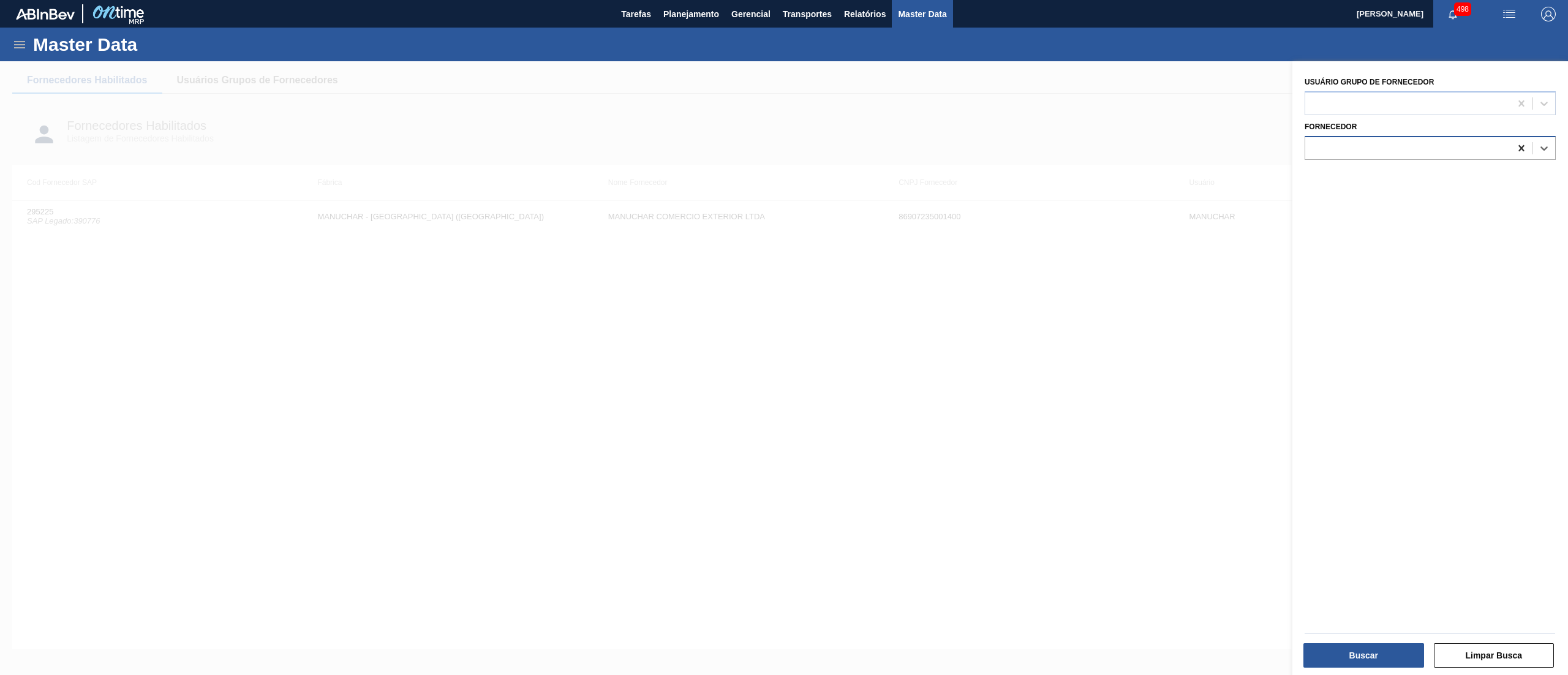
click at [1515, 153] on icon at bounding box center [1521, 148] width 12 height 12
paste input "314025"
type input "314025"
click at [1471, 183] on div "314025 (SAP Legado: 446355) - VALGROUP MG INDUSTRIA DE-EMBALAGENS FLEXIVEIS LTD…" at bounding box center [1430, 179] width 251 height 23
drag, startPoint x: 1330, startPoint y: 642, endPoint x: 1328, endPoint y: 651, distance: 9.2
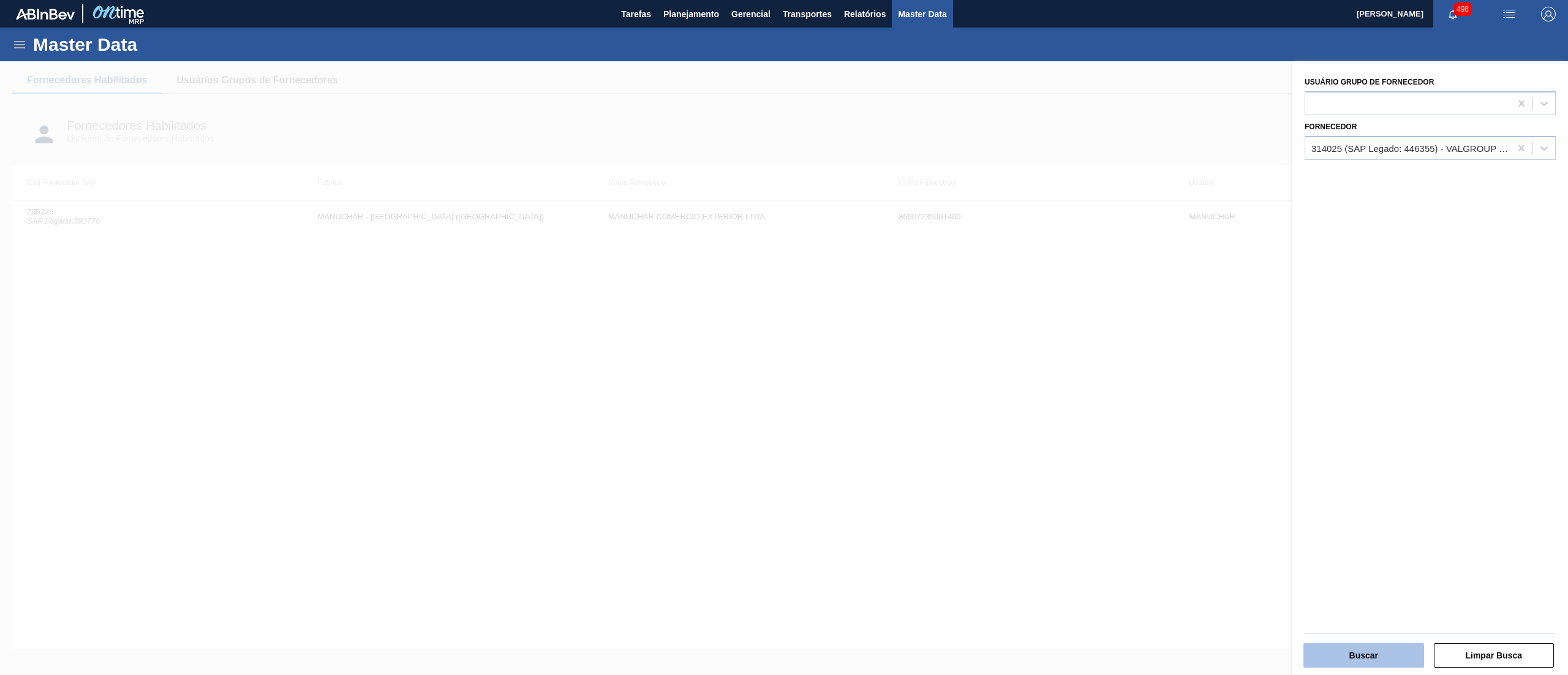
click at [1328, 651] on div "Buscar" at bounding box center [1365, 655] width 131 height 27
click at [1328, 651] on button "Buscar" at bounding box center [1364, 655] width 121 height 24
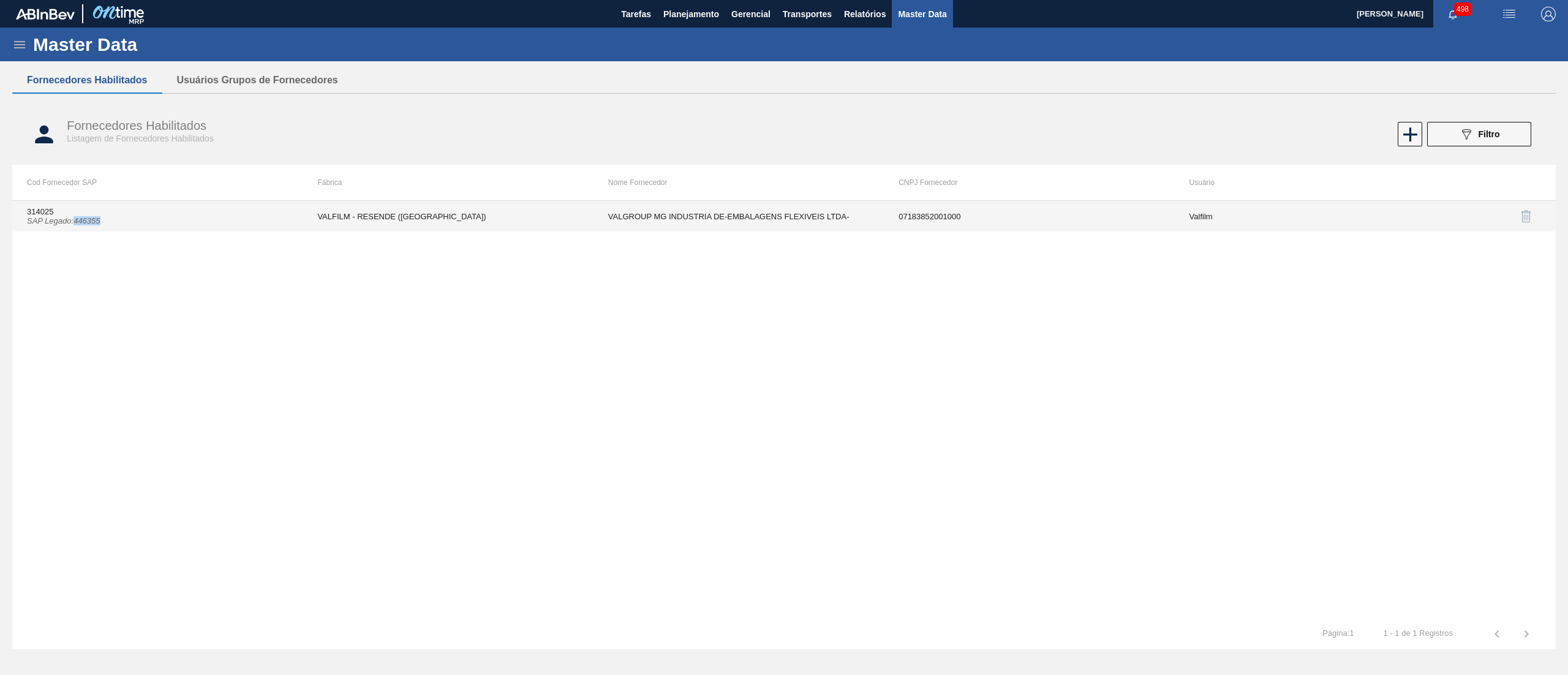
drag, startPoint x: 78, startPoint y: 222, endPoint x: 118, endPoint y: 220, distance: 40.0
click at [118, 220] on td "314025 SAP Legado : 446355" at bounding box center [158, 216] width 291 height 31
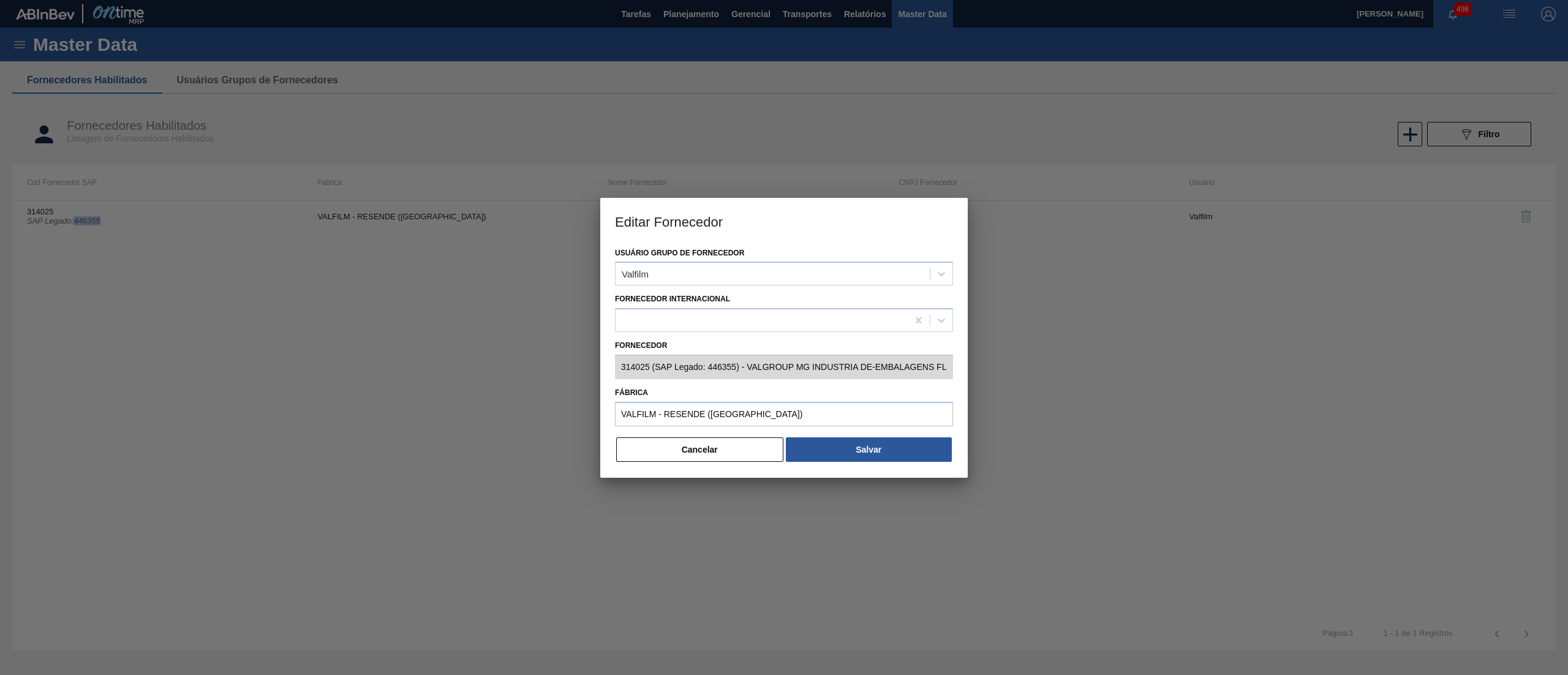
copy icon "446355"
click at [740, 445] on button "Cancelar" at bounding box center [700, 450] width 167 height 24
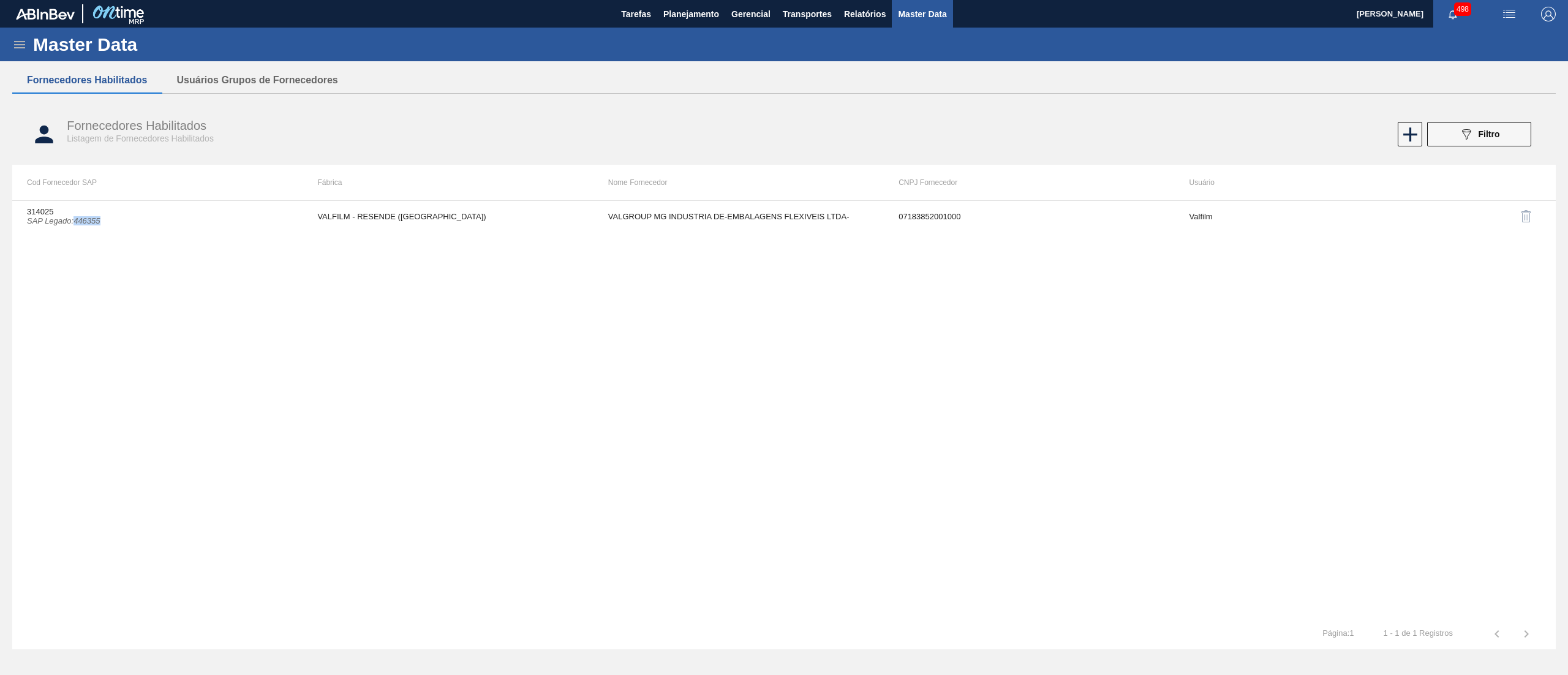
copy icon "446355"
click at [1480, 129] on div "089F7B8B-B2A5-4AFE-B5C0-19BA573D28AC Filtro" at bounding box center [1479, 134] width 41 height 15
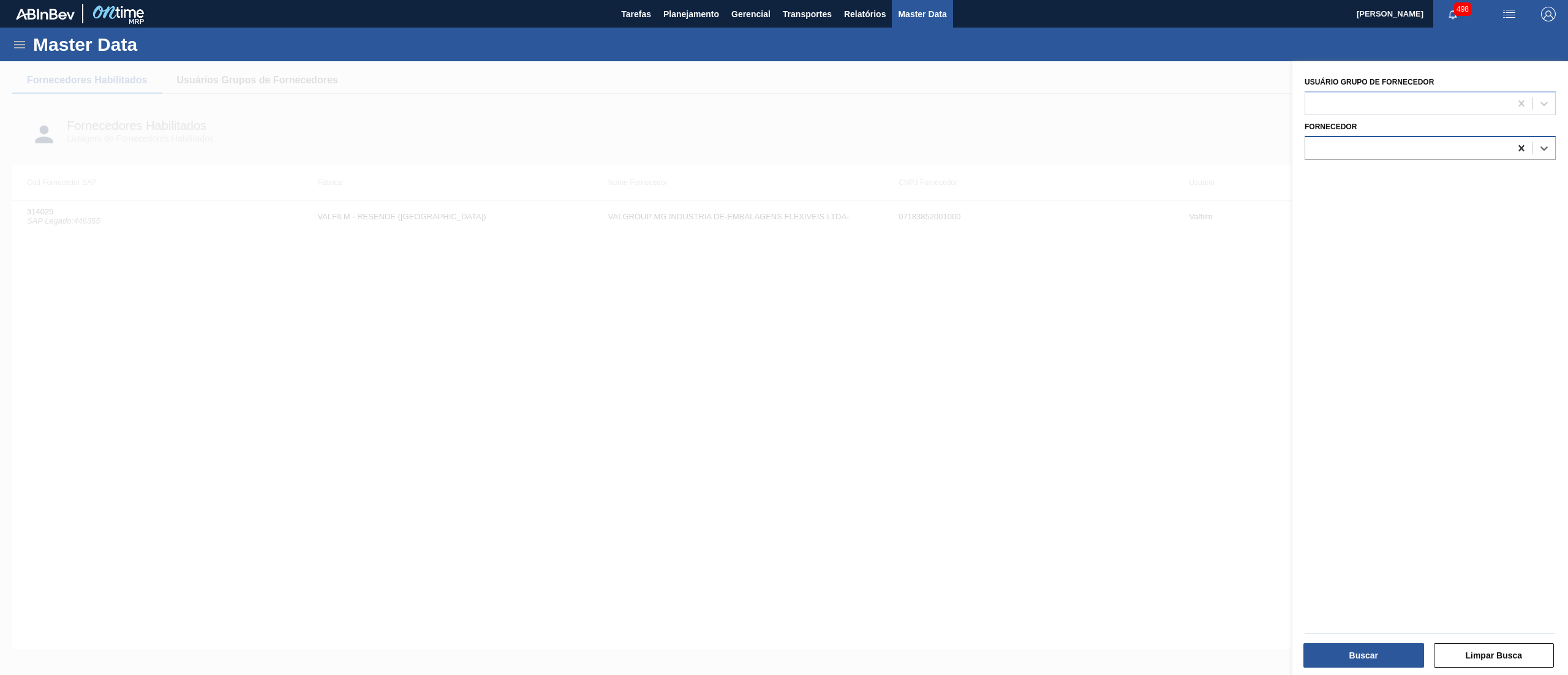
click at [1520, 147] on icon at bounding box center [1521, 148] width 12 height 12
paste input "291252"
type input "291252"
click at [1498, 178] on div "291252 (SAP Legado: 307260) - CYKLOP DO [GEOGRAPHIC_DATA] EMBALAGENS SA" at bounding box center [1430, 179] width 251 height 23
click at [1350, 651] on button "Buscar" at bounding box center [1364, 655] width 121 height 24
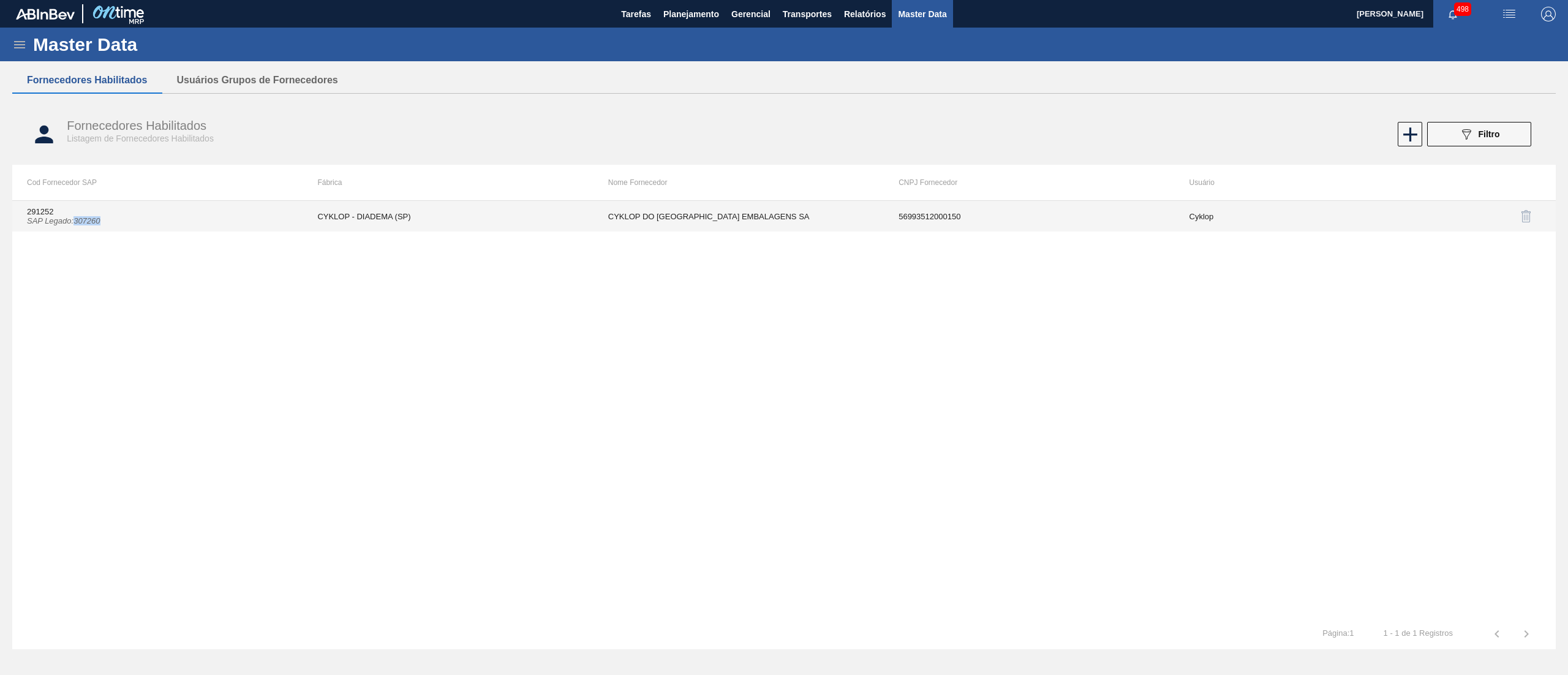
drag, startPoint x: 107, startPoint y: 227, endPoint x: 77, endPoint y: 222, distance: 30.4
click at [77, 222] on td "291252 SAP Legado : 307260" at bounding box center [158, 216] width 291 height 31
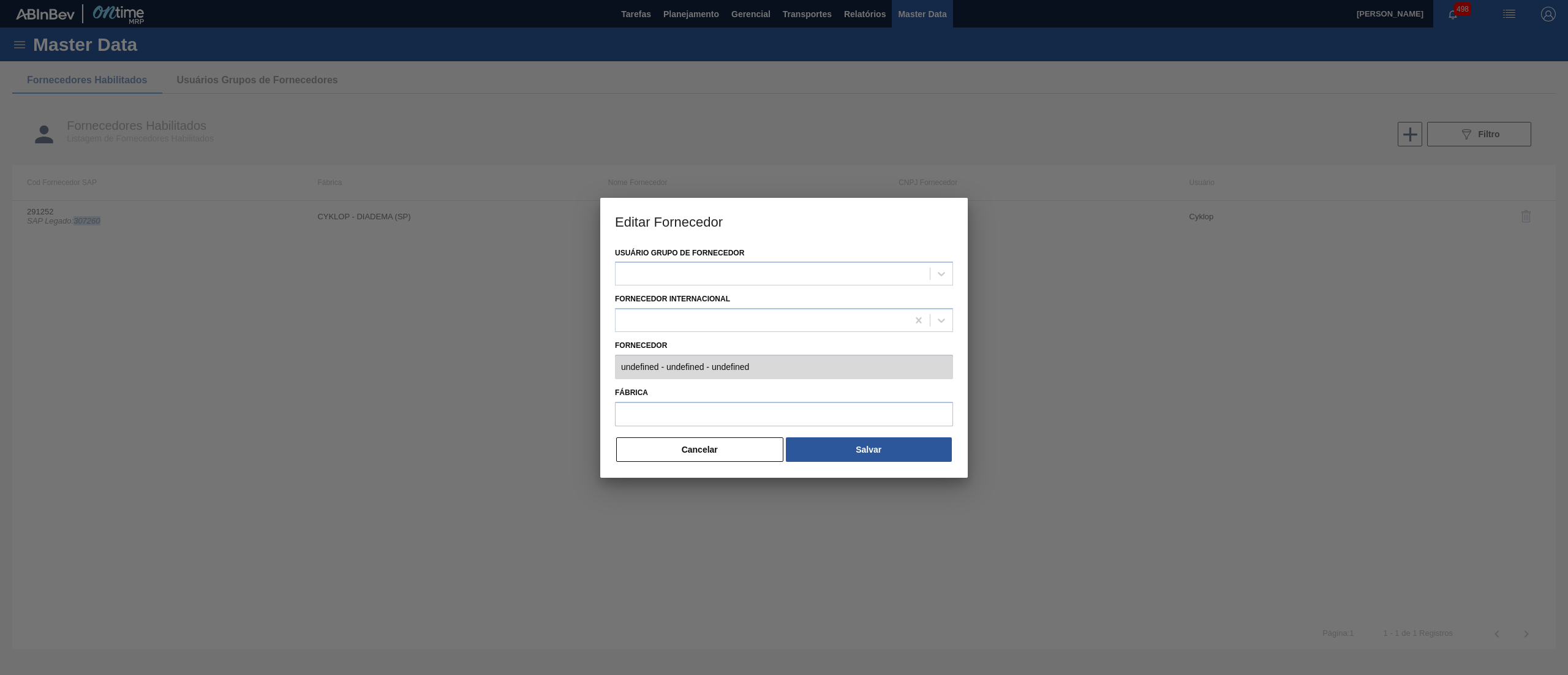
type input "291252 (SAP Legado: 307260) - CYKLOP DO [GEOGRAPHIC_DATA] EMBALAGENS SA - 56993…"
type input "CYKLOP - DIADEMA (SP)"
copy icon "307260"
drag, startPoint x: 729, startPoint y: 411, endPoint x: 559, endPoint y: 433, distance: 171.4
click at [559, 433] on div "Editar Fornecedor Usuário Grupo de Fornecedor Cyklop Fornecedor Internacional F…" at bounding box center [784, 337] width 1568 height 675
